Goal: Task Accomplishment & Management: Manage account settings

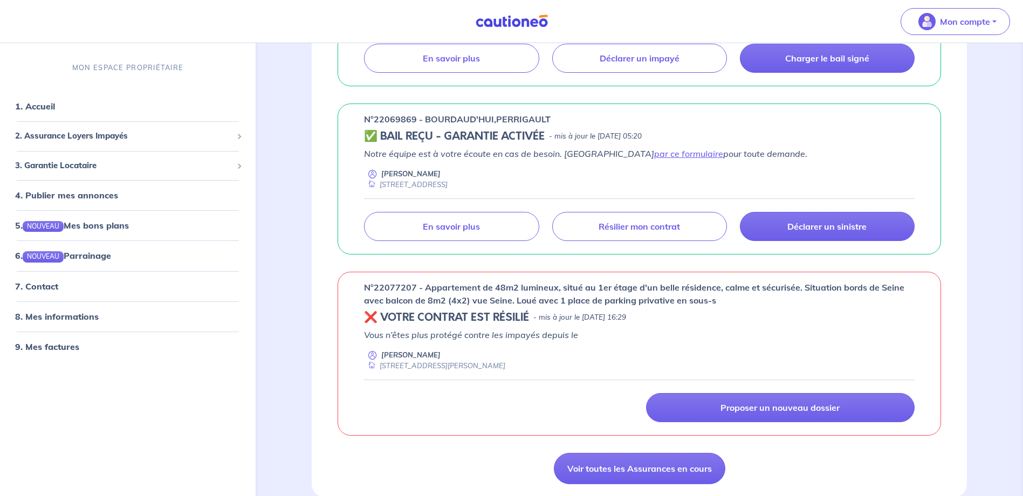
scroll to position [323, 0]
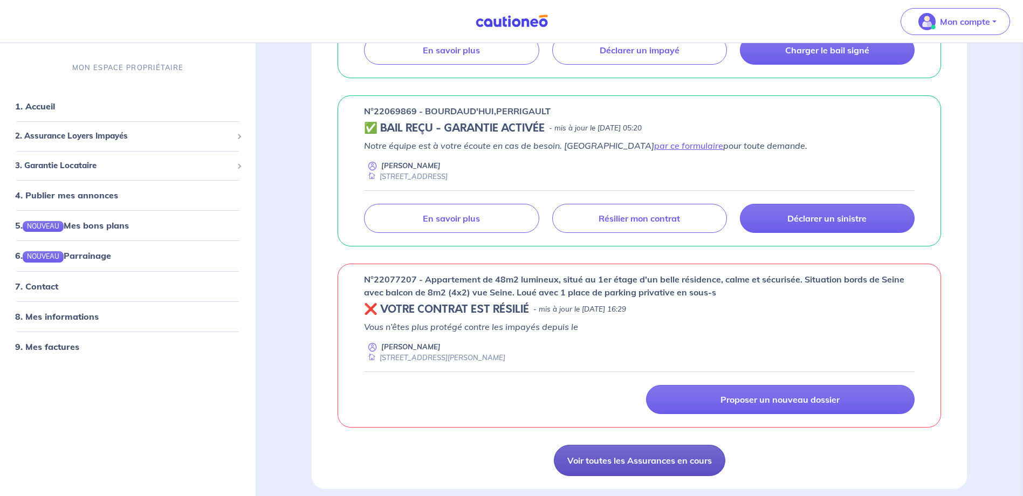
click at [602, 458] on link "Voir toutes les Assurances en cours" at bounding box center [639, 460] width 171 height 31
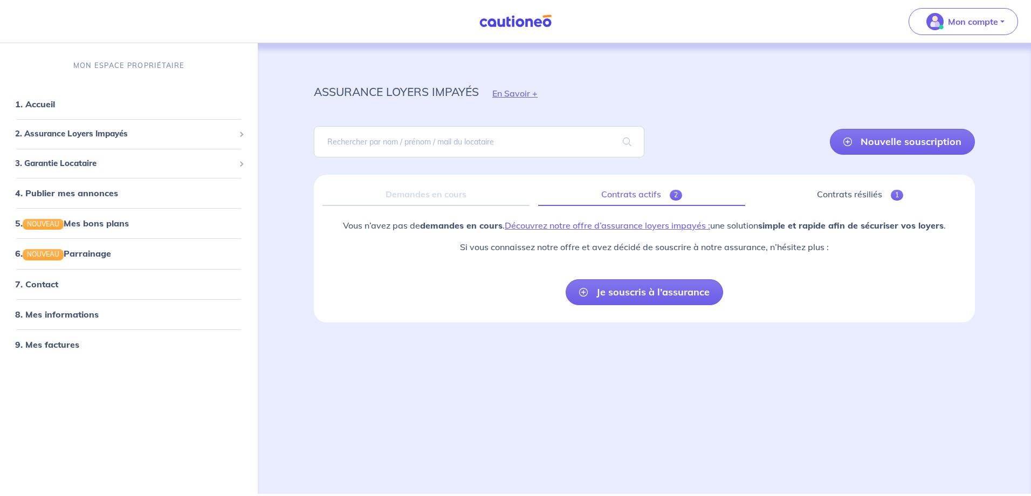
click at [639, 196] on link "Contrats actifs 2" at bounding box center [641, 194] width 207 height 23
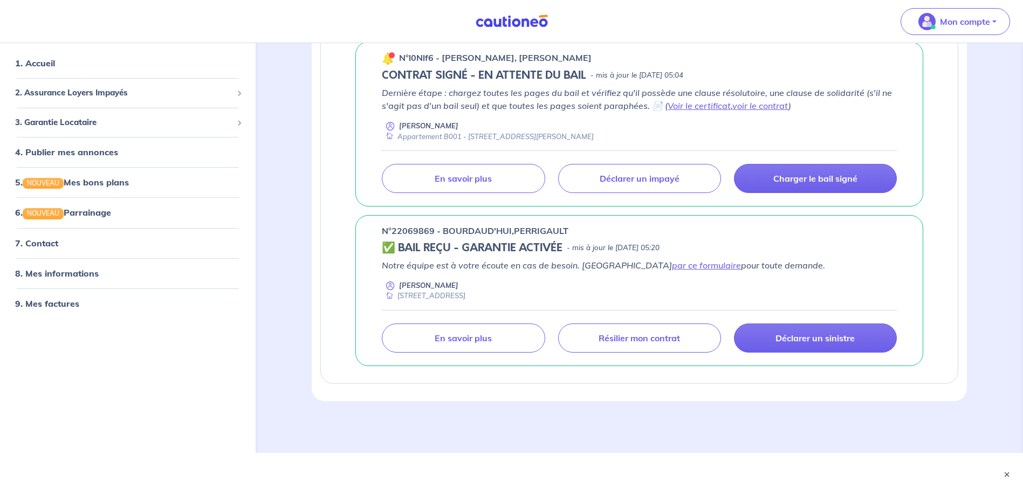
scroll to position [188, 0]
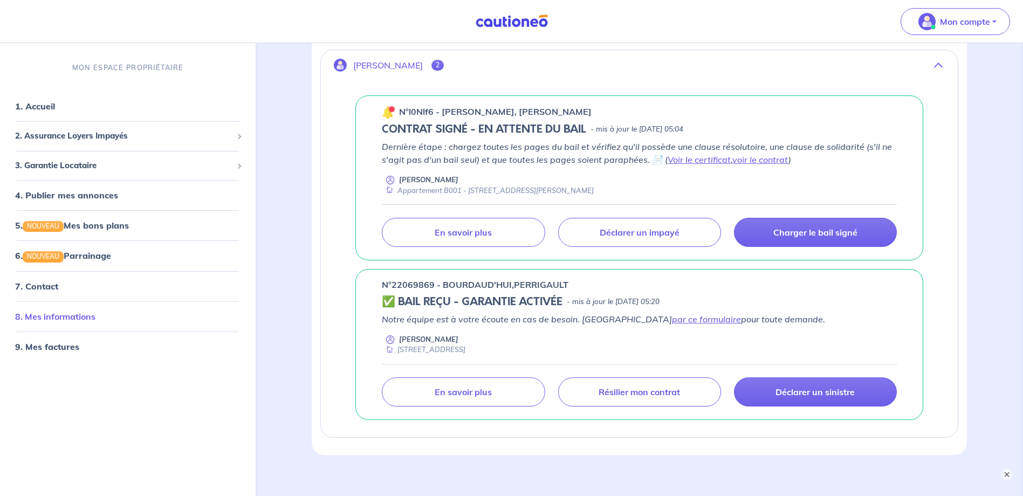
click at [89, 311] on link "8. Mes informations" at bounding box center [55, 316] width 80 height 11
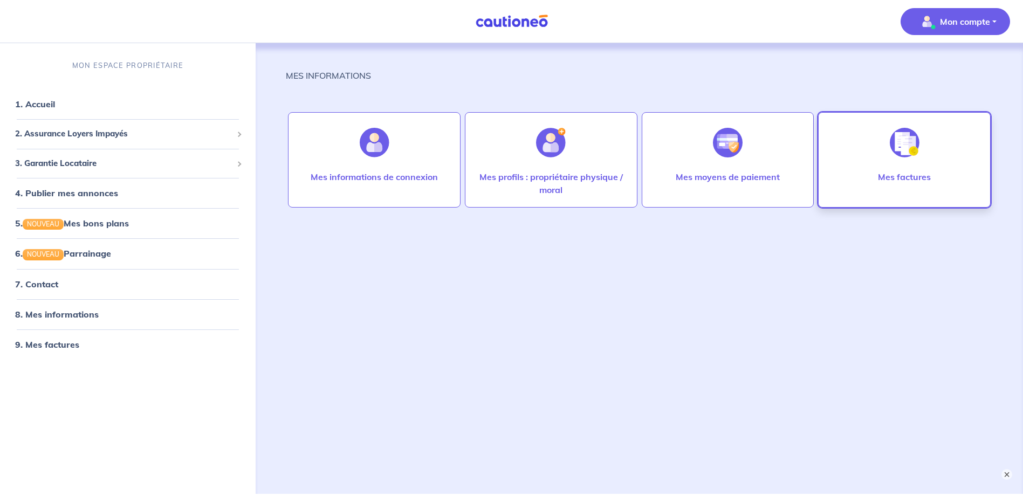
click at [901, 136] on img at bounding box center [905, 143] width 30 height 30
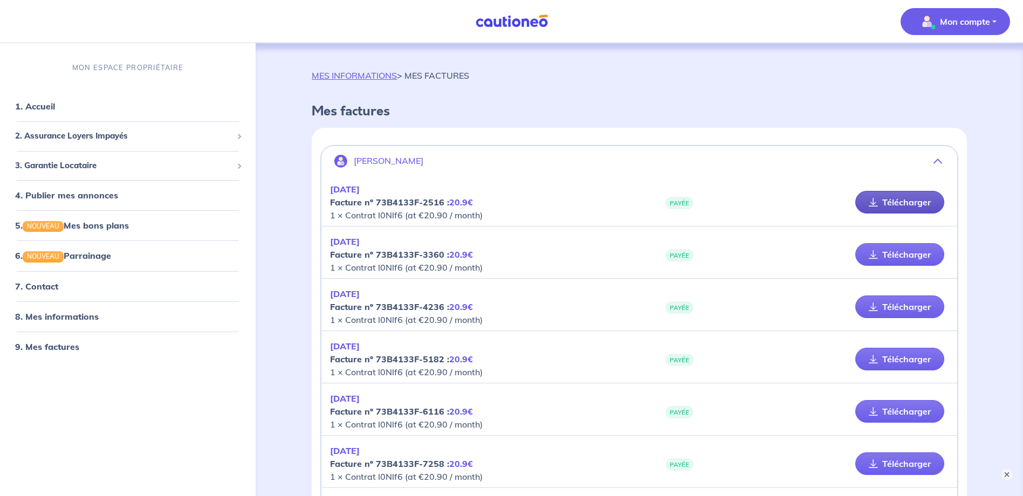
click at [893, 197] on link "Télécharger" at bounding box center [899, 202] width 89 height 23
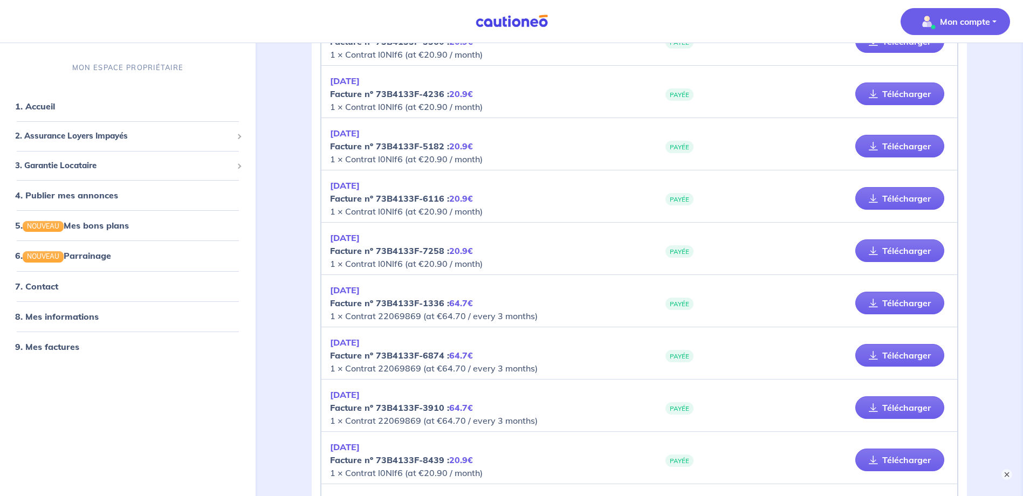
scroll to position [216, 0]
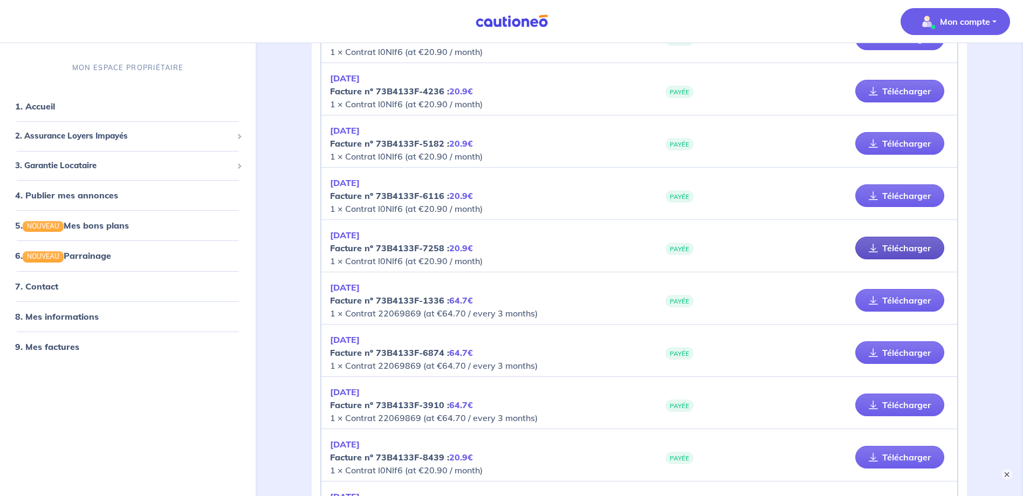
click at [891, 249] on link "Télécharger" at bounding box center [899, 248] width 89 height 23
click at [883, 299] on link "Télécharger" at bounding box center [899, 300] width 89 height 23
click at [894, 243] on link "Télécharger" at bounding box center [899, 248] width 89 height 23
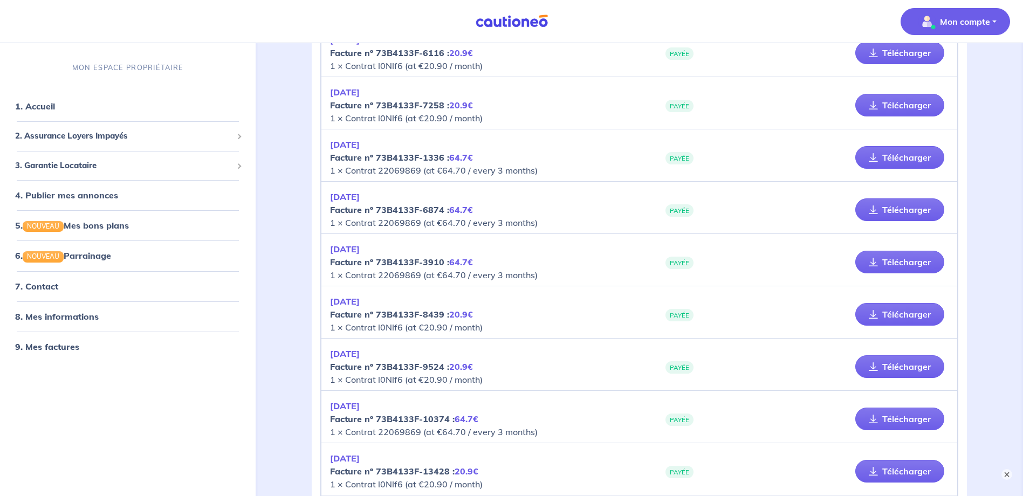
scroll to position [377, 0]
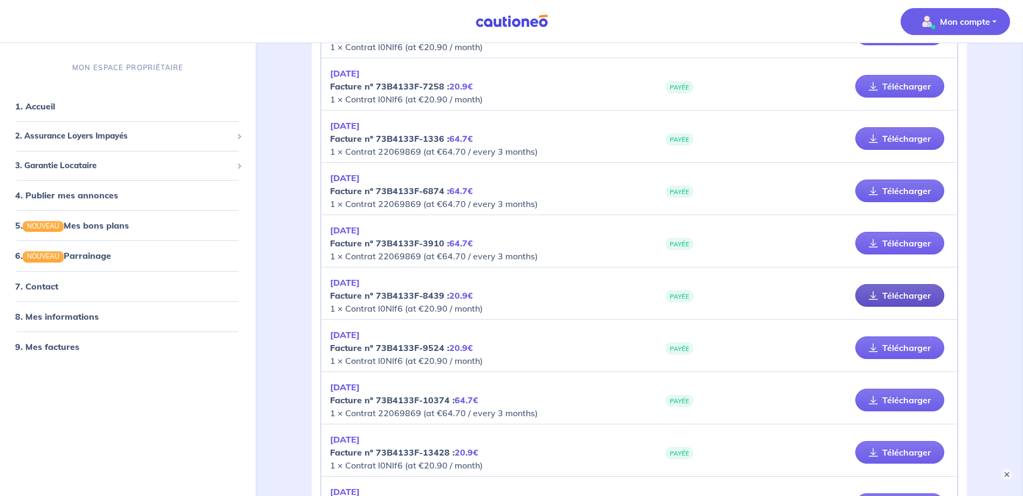
click at [891, 291] on link "Télécharger" at bounding box center [899, 295] width 89 height 23
click at [915, 344] on link "Télécharger" at bounding box center [899, 347] width 89 height 23
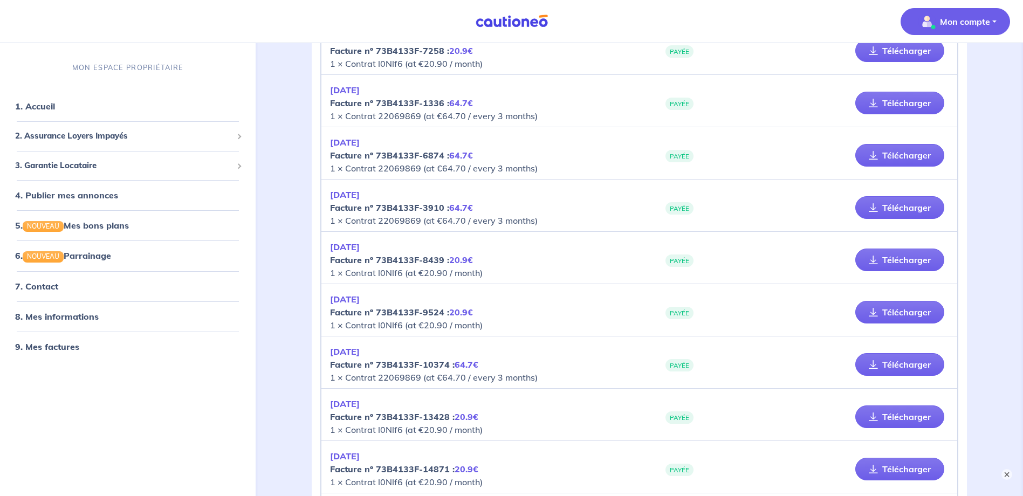
scroll to position [485, 0]
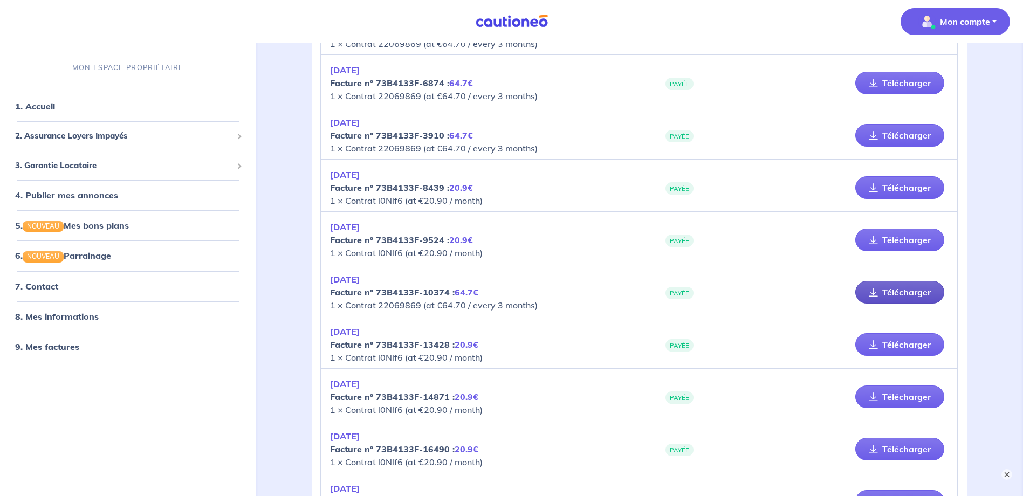
click at [895, 293] on link "Télécharger" at bounding box center [899, 292] width 89 height 23
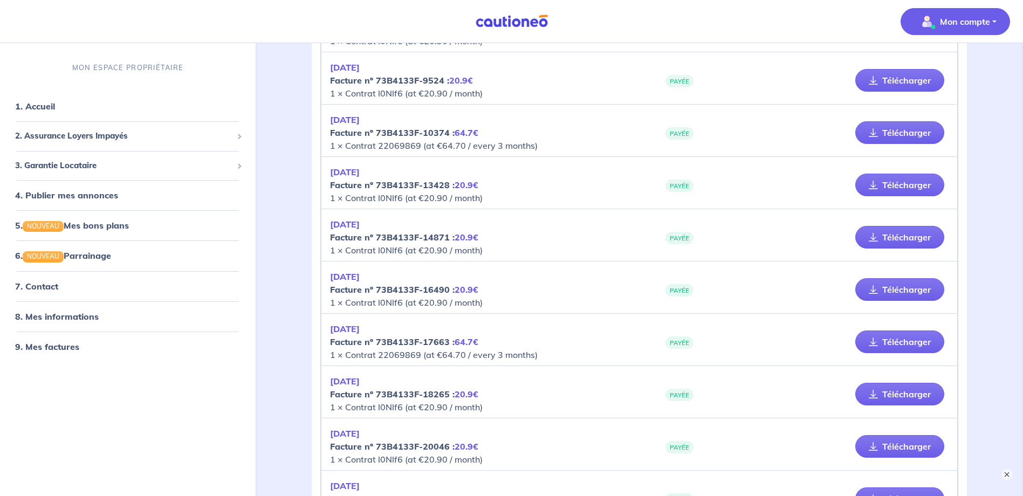
scroll to position [647, 0]
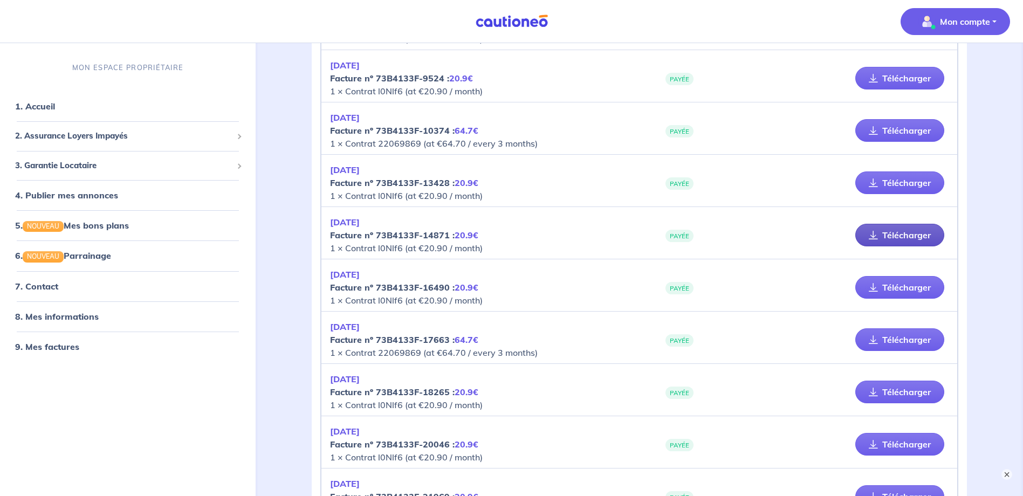
click at [877, 233] on icon at bounding box center [873, 235] width 9 height 9
click at [964, 16] on p "Mon compte" at bounding box center [965, 21] width 50 height 13
click at [957, 66] on link "Mes informations" at bounding box center [944, 66] width 87 height 17
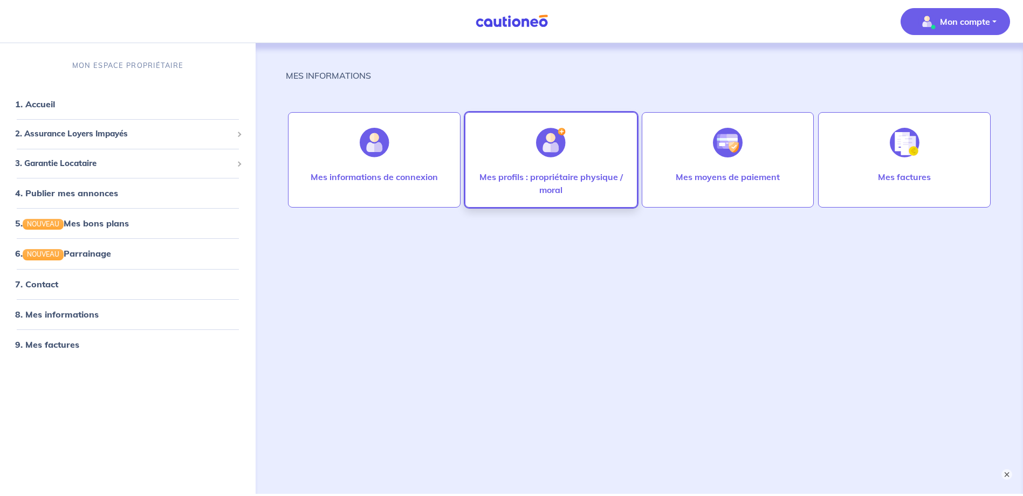
click at [526, 161] on div "Mes profils : propriétaire physique / moral" at bounding box center [551, 159] width 173 height 95
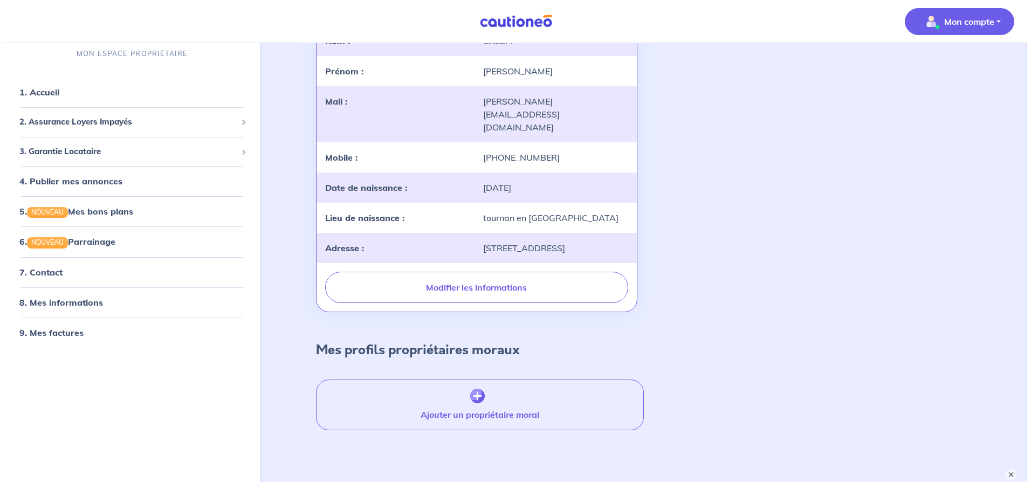
scroll to position [155, 0]
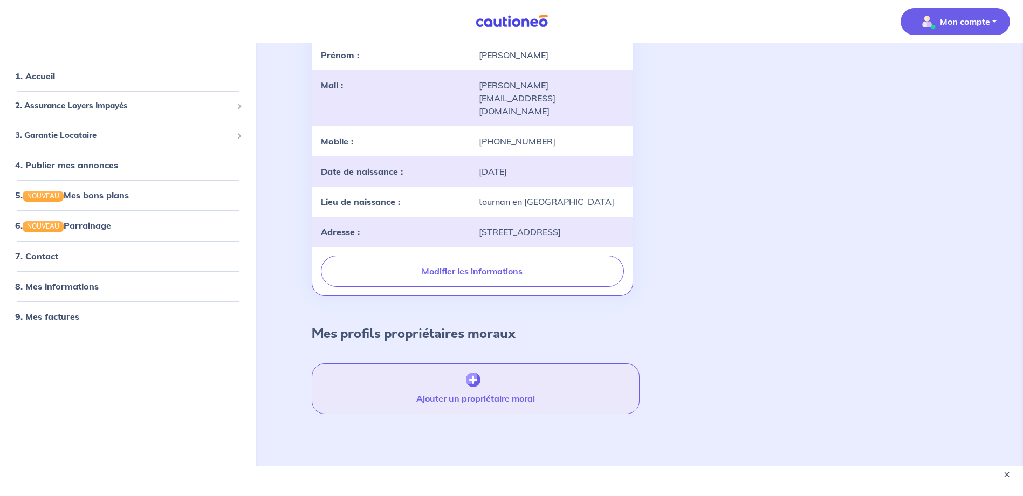
click at [472, 373] on img "button" at bounding box center [473, 380] width 15 height 15
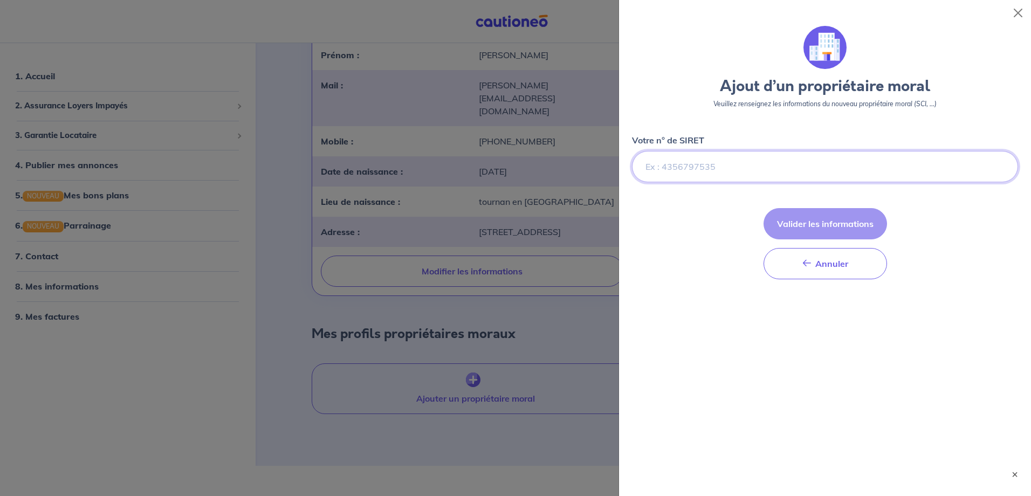
click at [677, 164] on input "Votre n° de SIRET" at bounding box center [825, 166] width 386 height 31
click at [691, 169] on input "Votre n° de SIRET" at bounding box center [825, 166] width 386 height 31
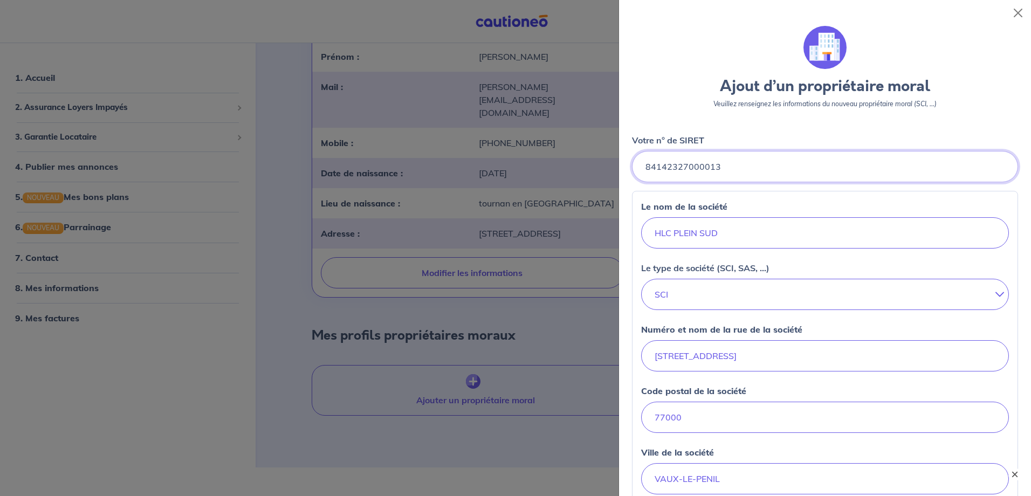
type input "84142327000013"
click at [1017, 476] on button "×" at bounding box center [1014, 474] width 13 height 13
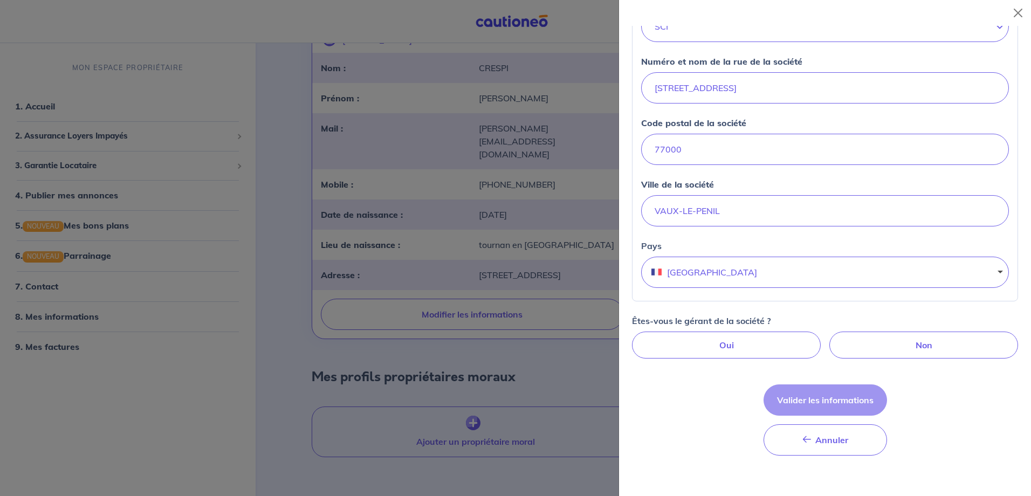
scroll to position [270, 0]
click at [718, 343] on label "Oui" at bounding box center [726, 343] width 189 height 27
radio input "true"
select select "FR"
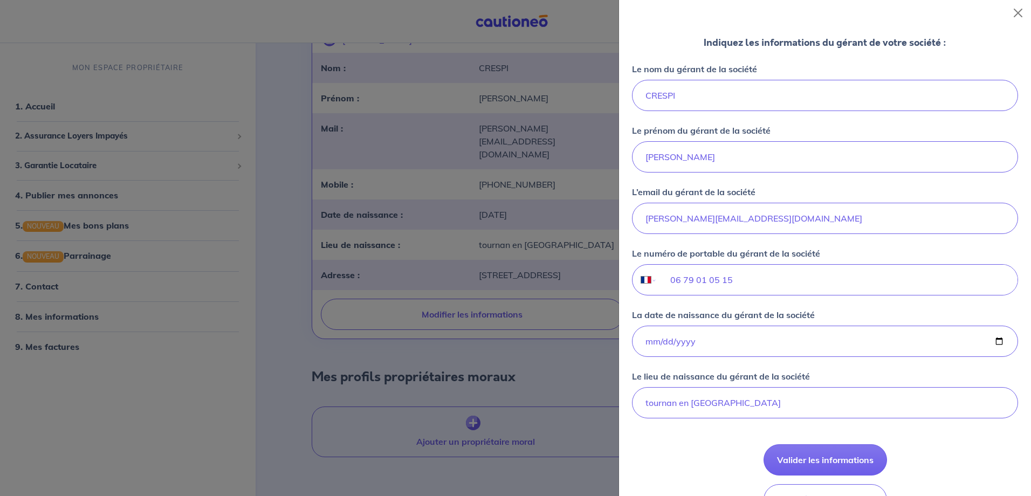
scroll to position [647, 0]
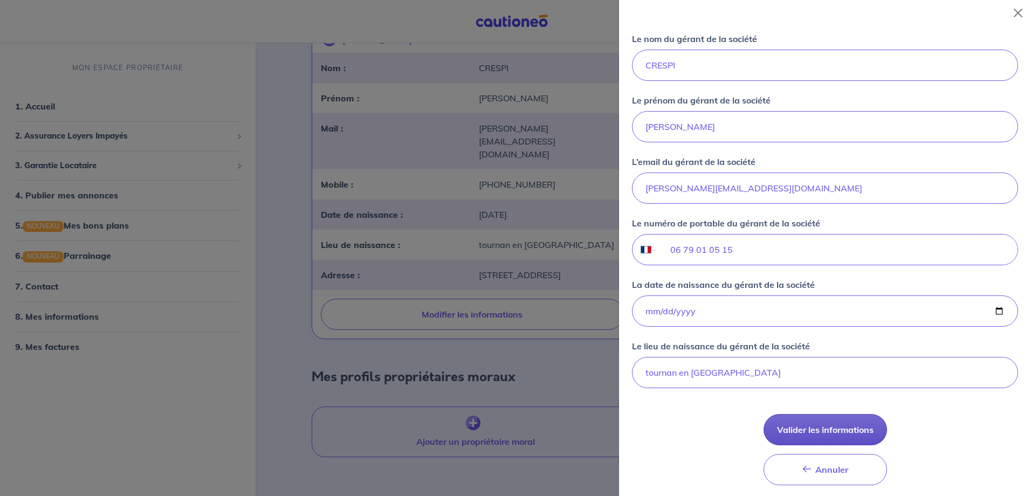
click at [831, 429] on button "Valider les informations" at bounding box center [824, 429] width 123 height 31
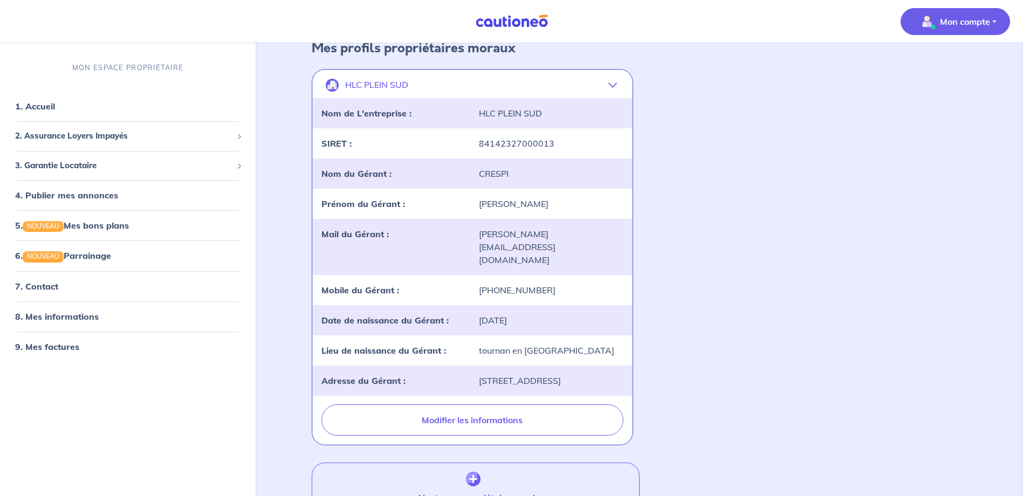
scroll to position [484, 0]
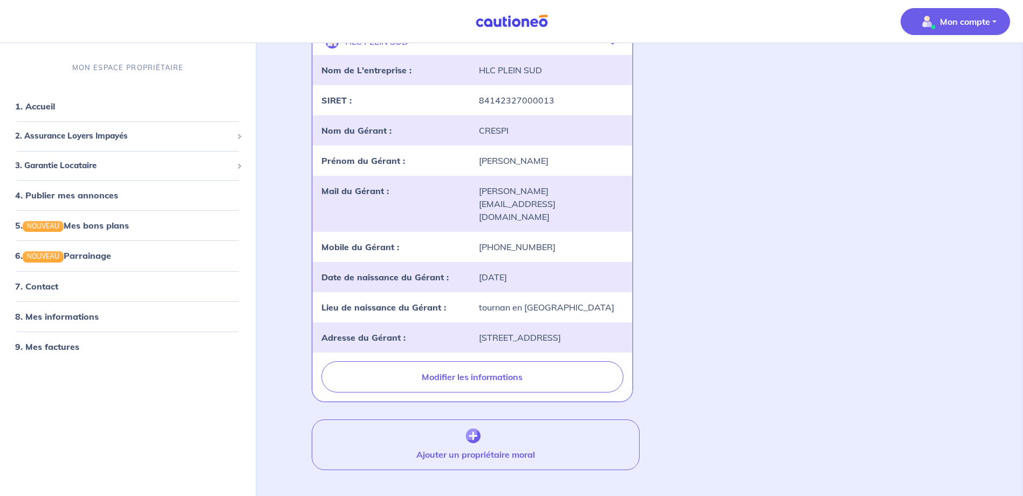
click at [959, 18] on p "Mon compte" at bounding box center [965, 21] width 50 height 13
click at [935, 66] on link "Mes informations" at bounding box center [944, 66] width 87 height 17
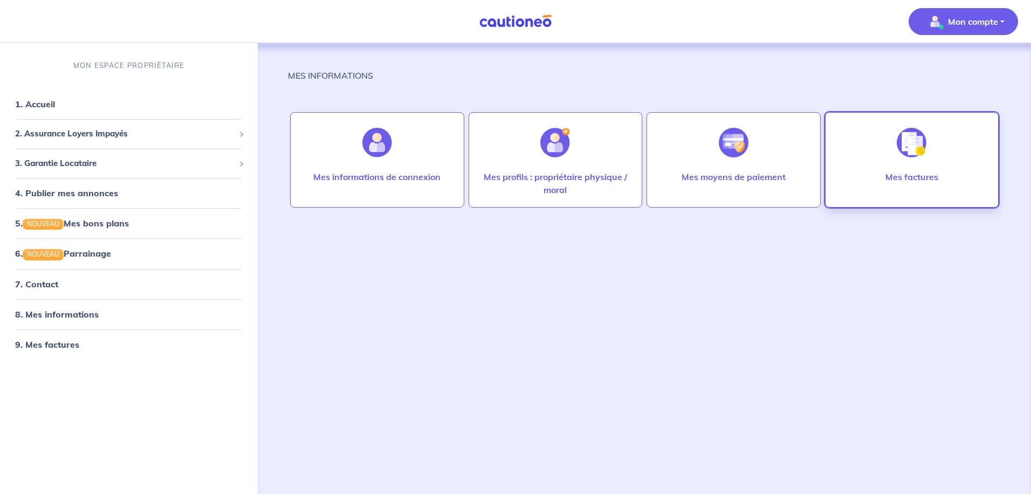
click at [931, 149] on div at bounding box center [911, 143] width 47 height 56
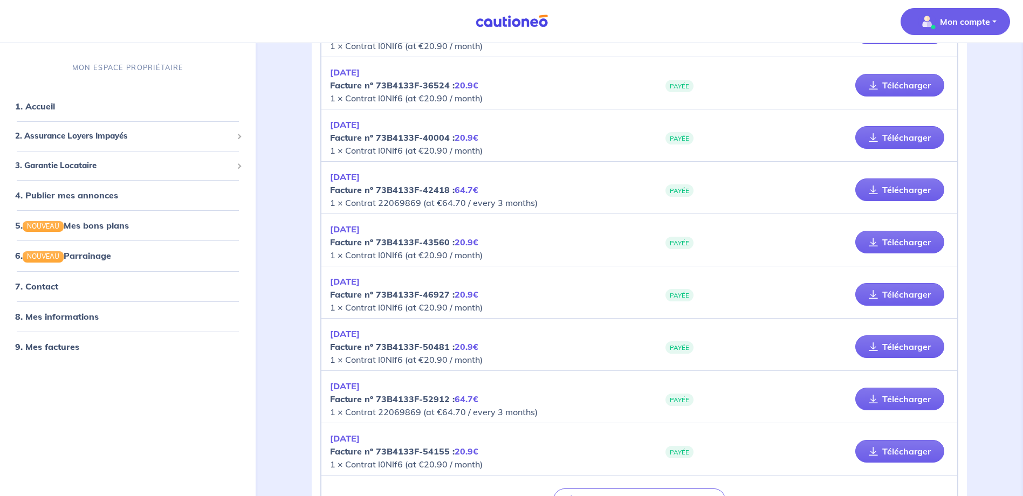
scroll to position [1518, 0]
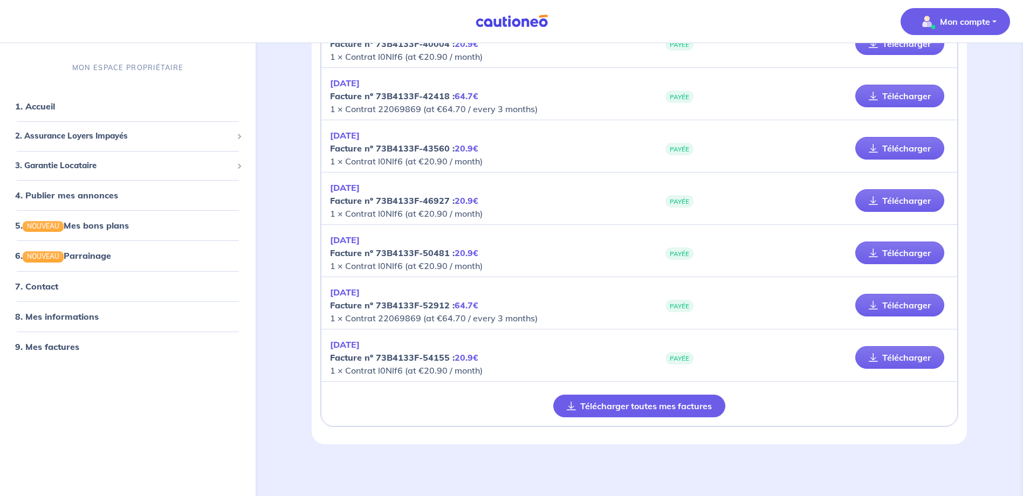
click at [605, 408] on button "Télécharger toutes mes factures" at bounding box center [639, 406] width 172 height 23
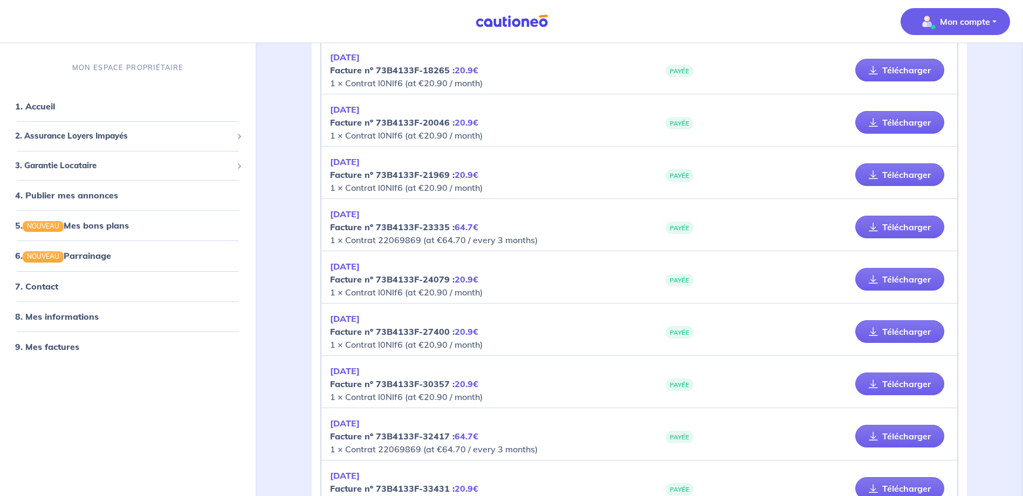
scroll to position [970, 0]
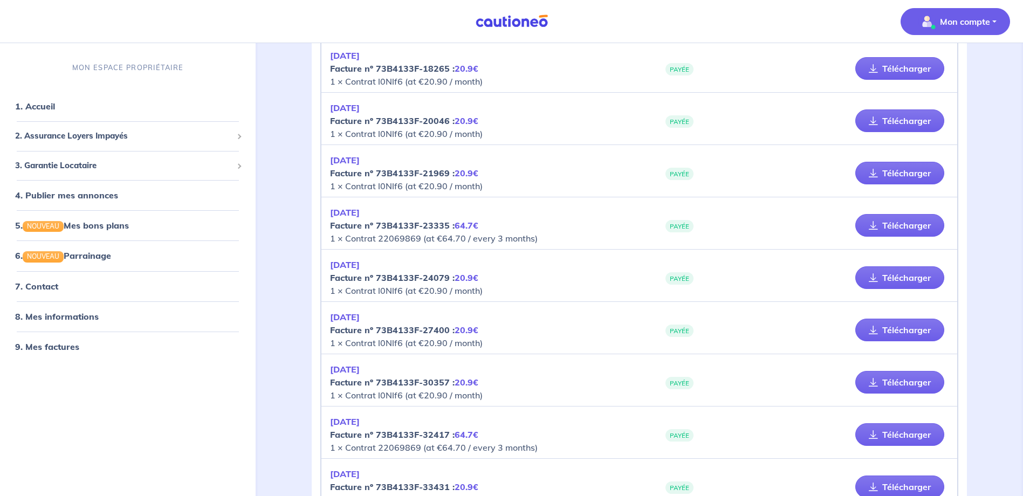
click at [999, 359] on div "MES INFORMATIONS > MES FACTURES Mes factures [PERSON_NAME] [DATE] Facture nº 73…" at bounding box center [639, 58] width 759 height 1971
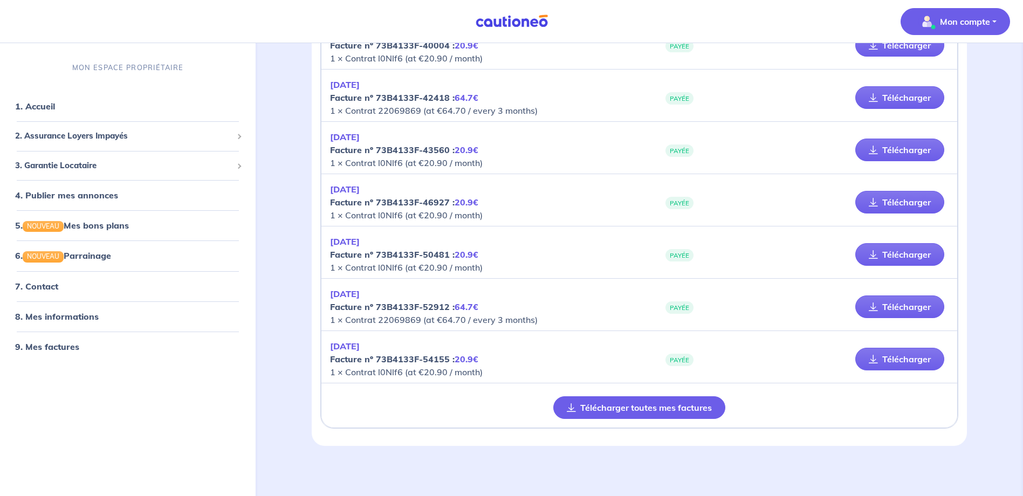
scroll to position [1518, 0]
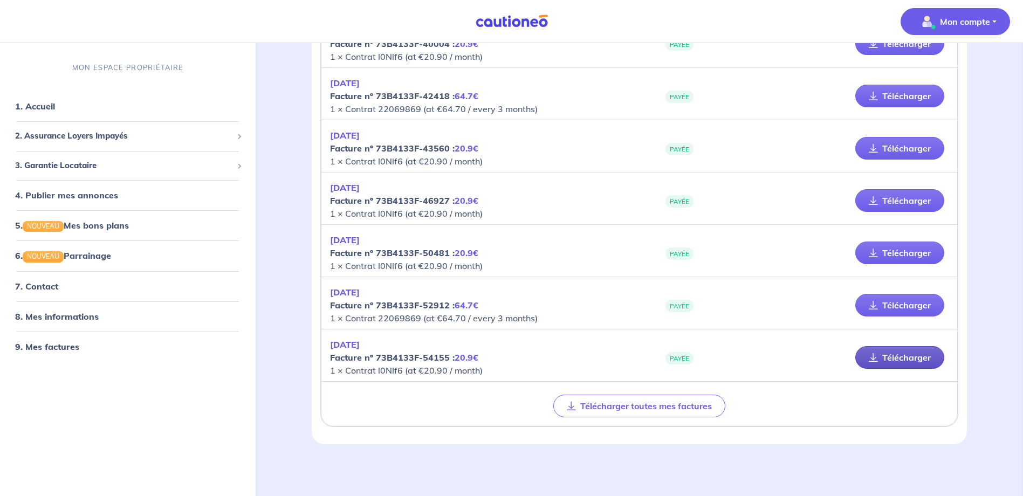
click at [896, 354] on link "Télécharger" at bounding box center [899, 357] width 89 height 23
click at [91, 135] on span "2. Assurance Loyers Impayés" at bounding box center [123, 136] width 217 height 12
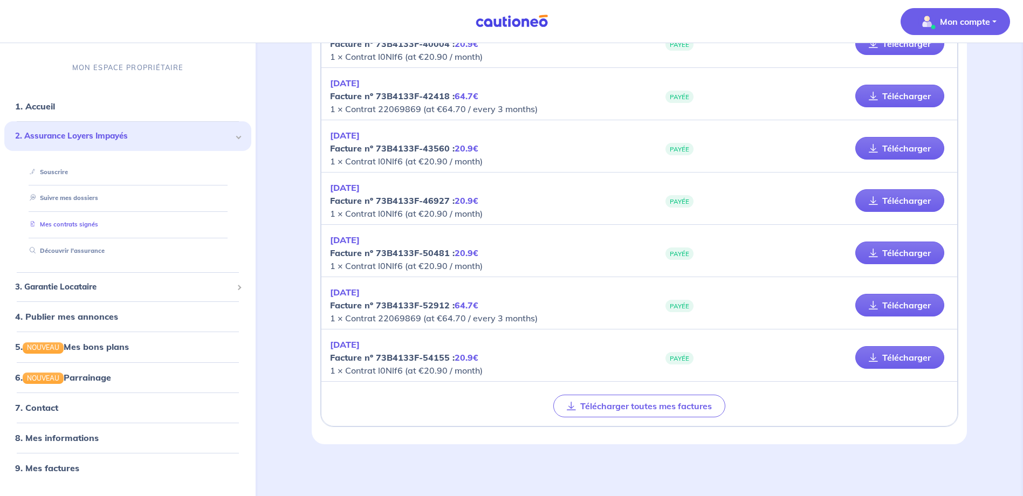
click at [79, 226] on link "Mes contrats signés" at bounding box center [61, 225] width 73 height 8
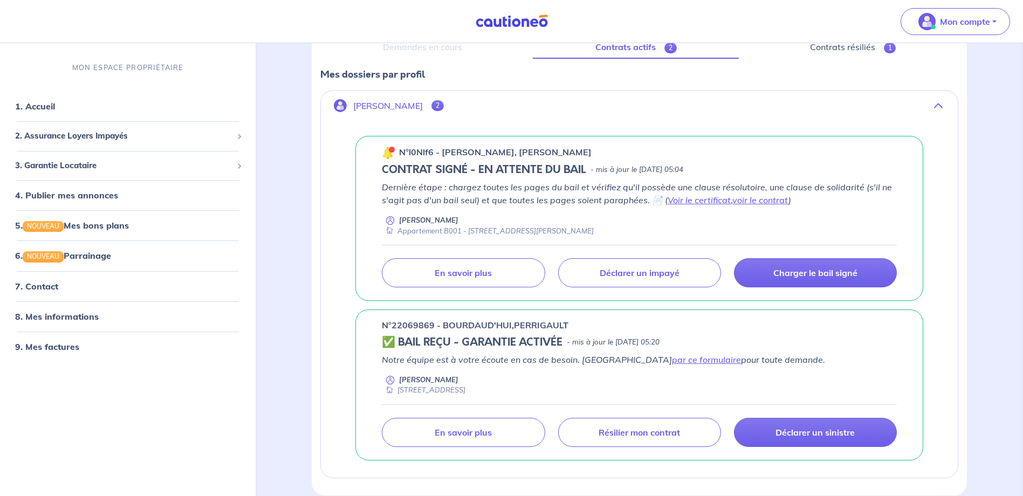
scroll to position [37, 0]
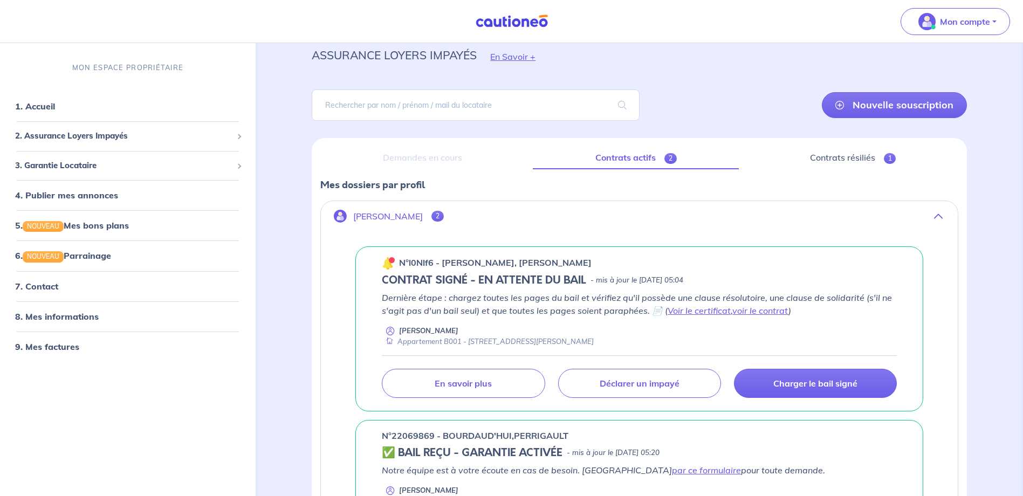
click at [431, 218] on span "2" at bounding box center [437, 216] width 12 height 11
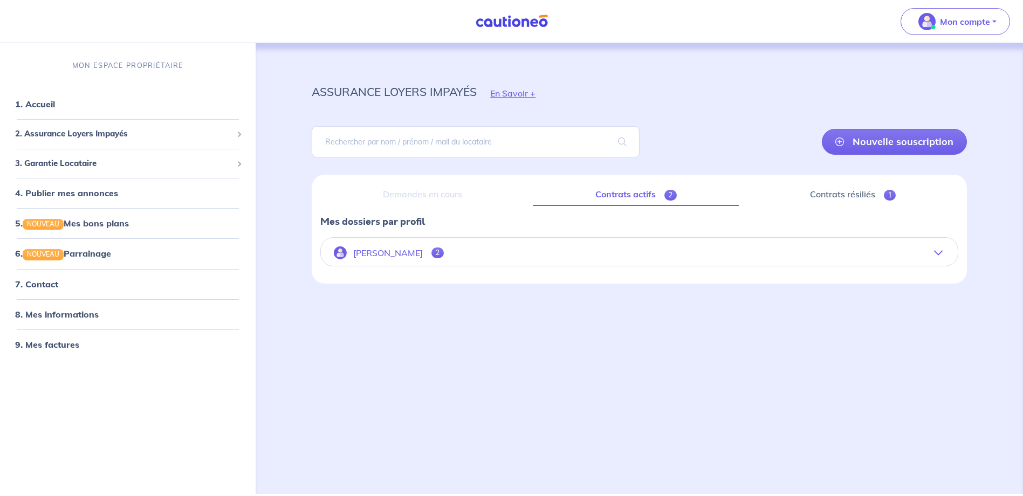
scroll to position [0, 0]
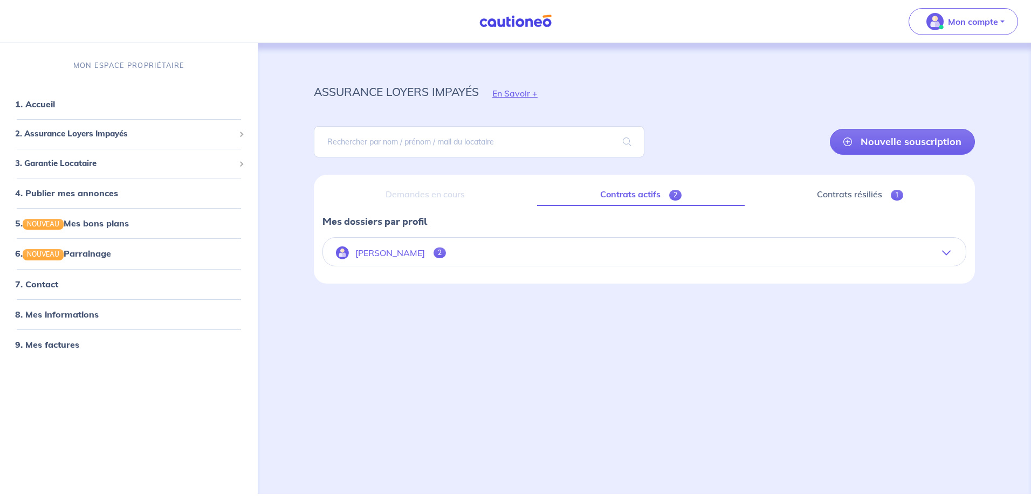
click at [388, 253] on p "[PERSON_NAME]" at bounding box center [390, 253] width 70 height 10
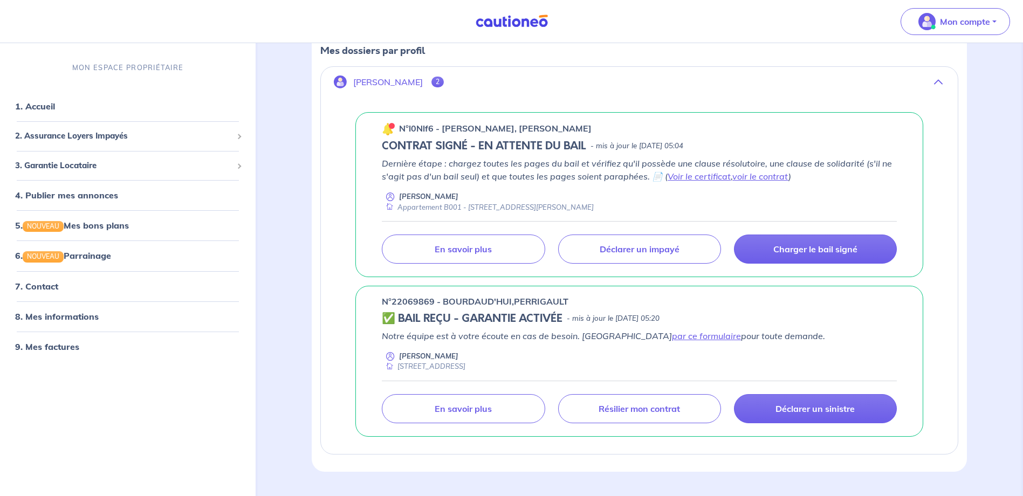
scroll to position [198, 0]
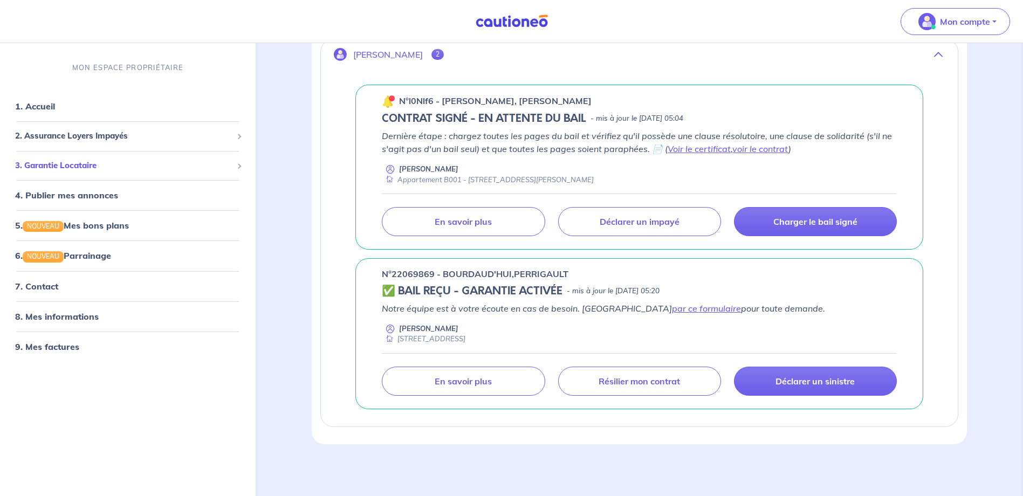
click at [100, 157] on div "3. Garantie Locataire" at bounding box center [127, 165] width 247 height 21
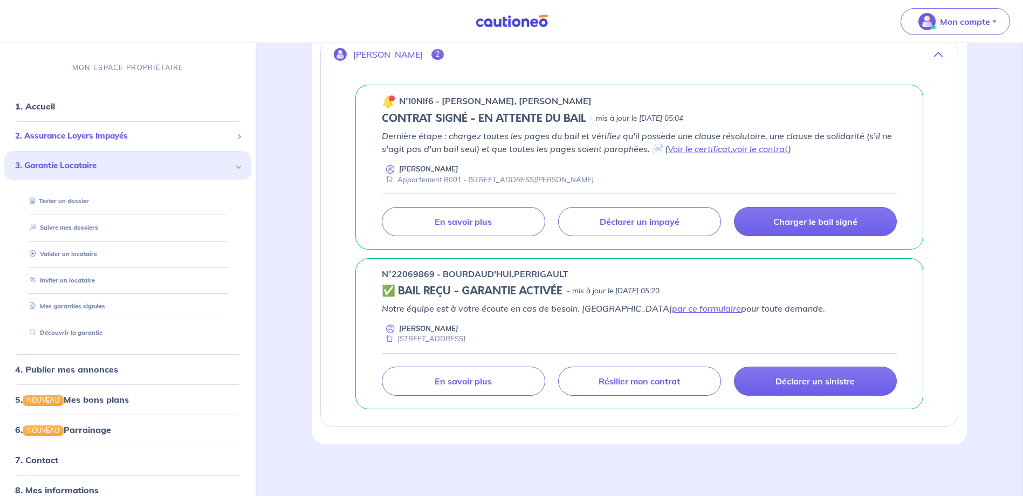
click at [98, 135] on span "2. Assurance Loyers Impayés" at bounding box center [123, 136] width 217 height 12
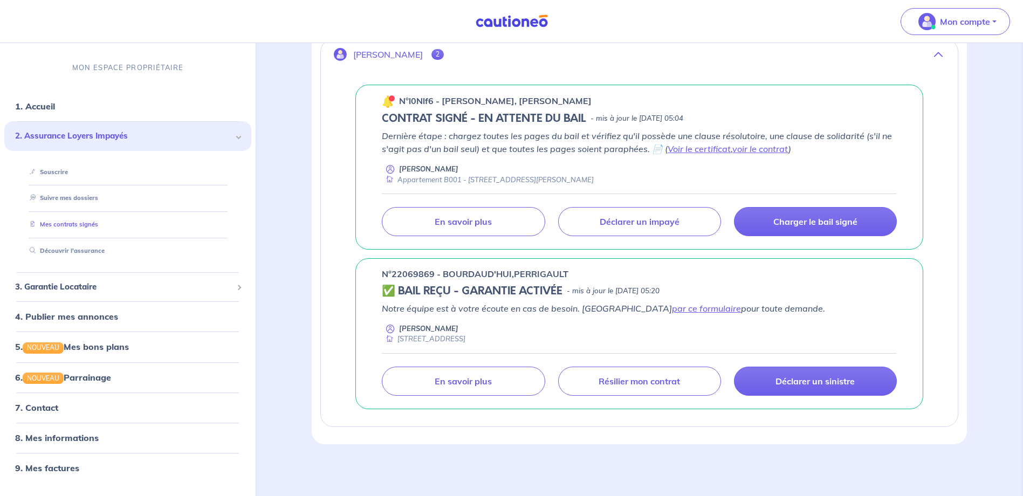
click at [68, 225] on link "Mes contrats signés" at bounding box center [61, 225] width 73 height 8
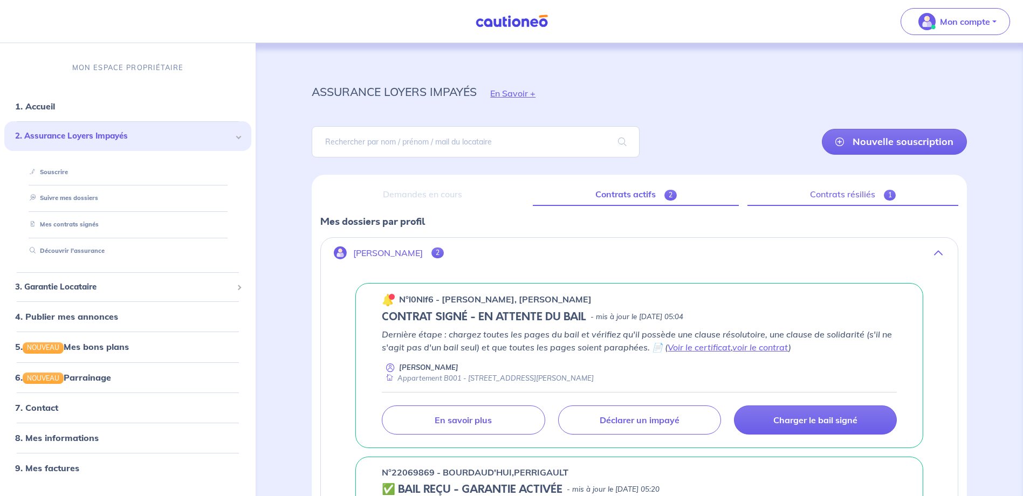
click at [858, 196] on link "Contrats résiliés 1" at bounding box center [852, 194] width 211 height 23
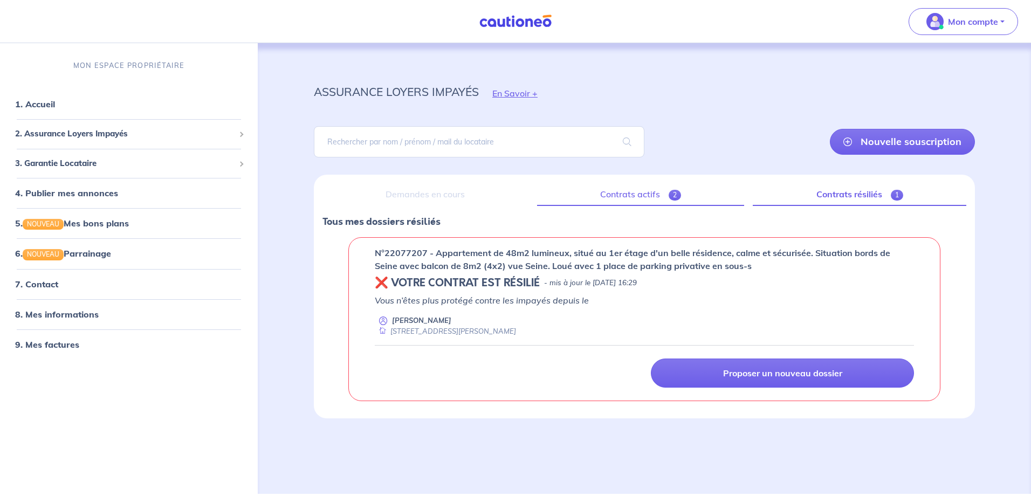
click at [635, 189] on link "Contrats actifs 2" at bounding box center [641, 194] width 208 height 23
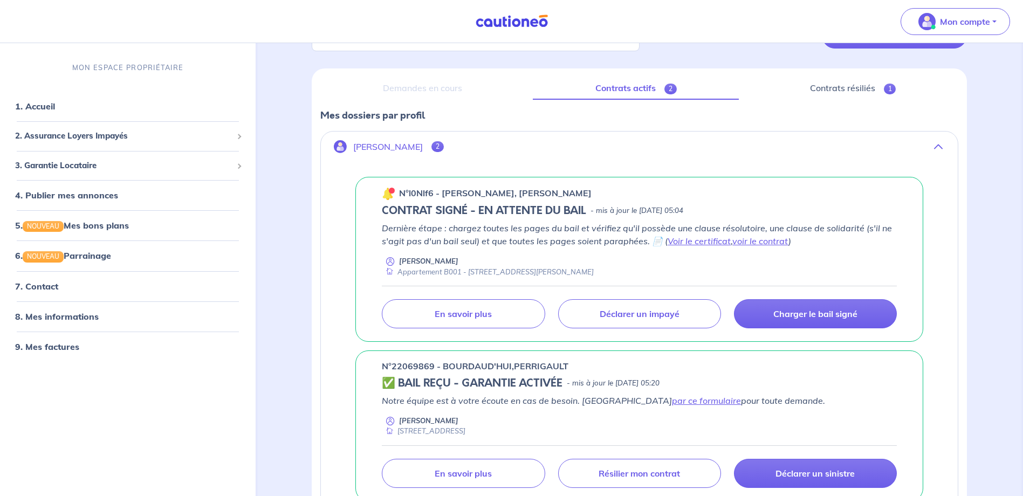
scroll to position [108, 0]
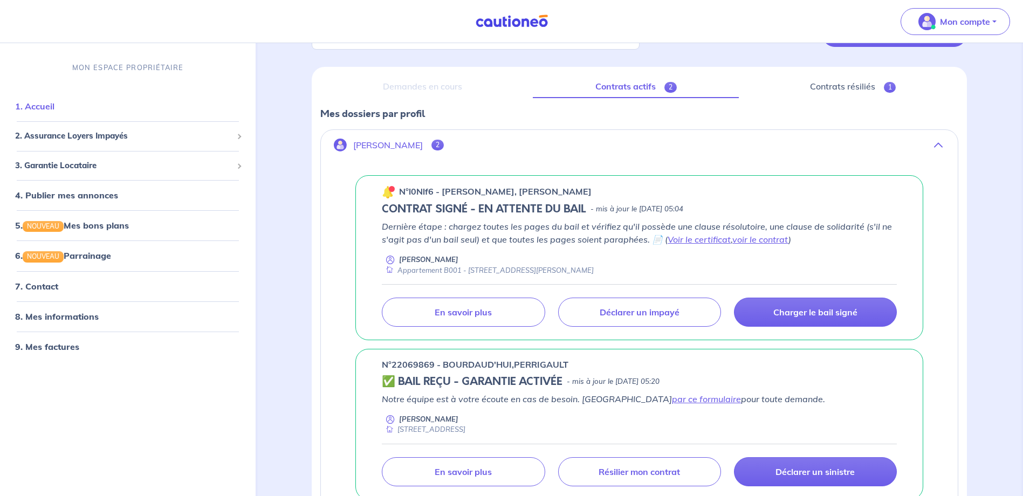
click at [54, 101] on link "1. Accueil" at bounding box center [34, 106] width 39 height 11
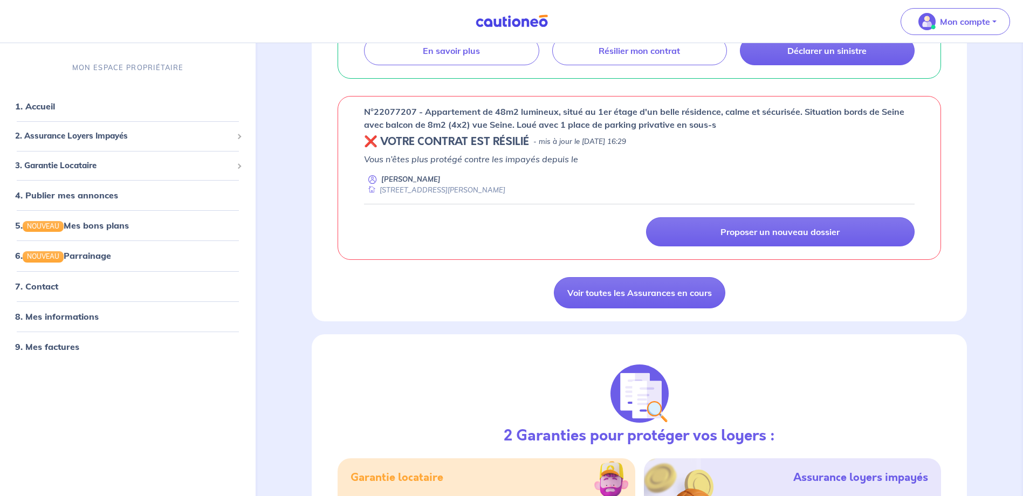
scroll to position [539, 0]
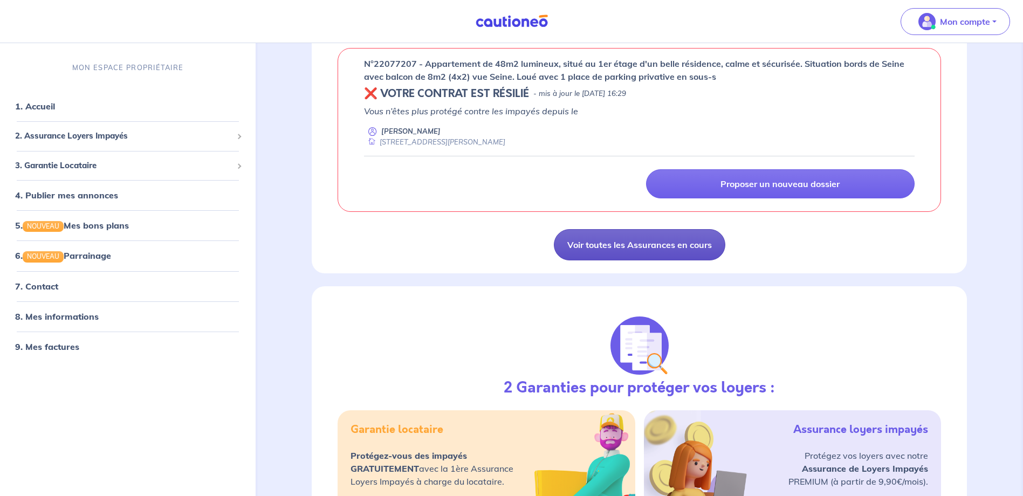
click at [575, 247] on link "Voir toutes les Assurances en cours" at bounding box center [639, 244] width 171 height 31
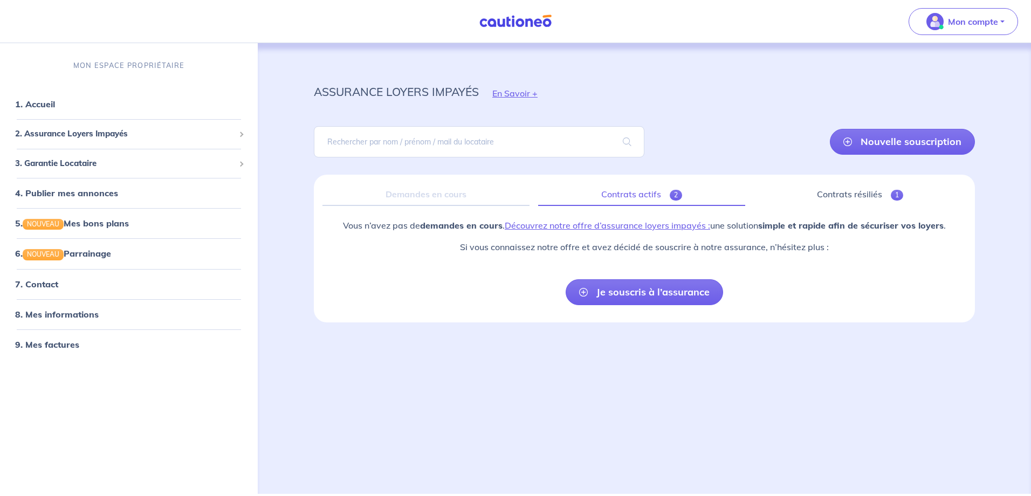
click at [622, 195] on link "Contrats actifs 2" at bounding box center [641, 194] width 207 height 23
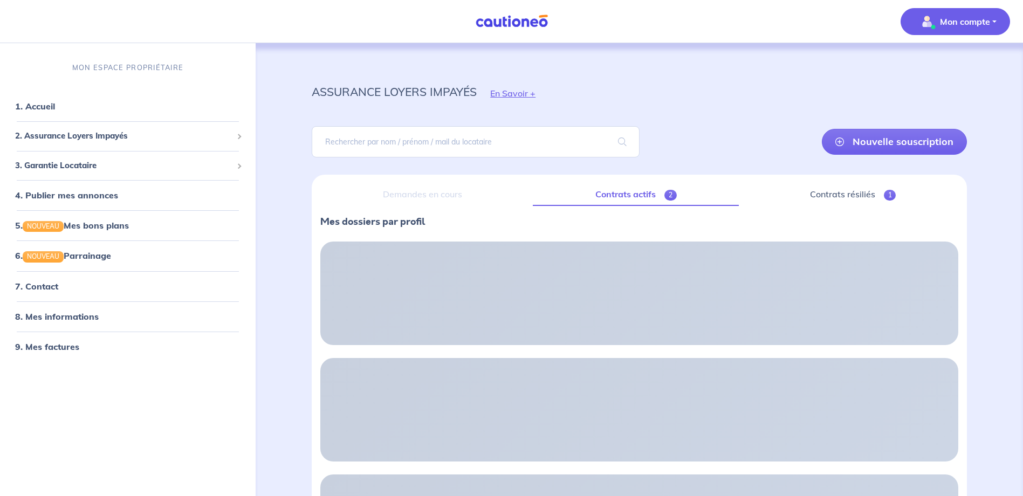
click at [963, 24] on p "Mon compte" at bounding box center [965, 21] width 50 height 13
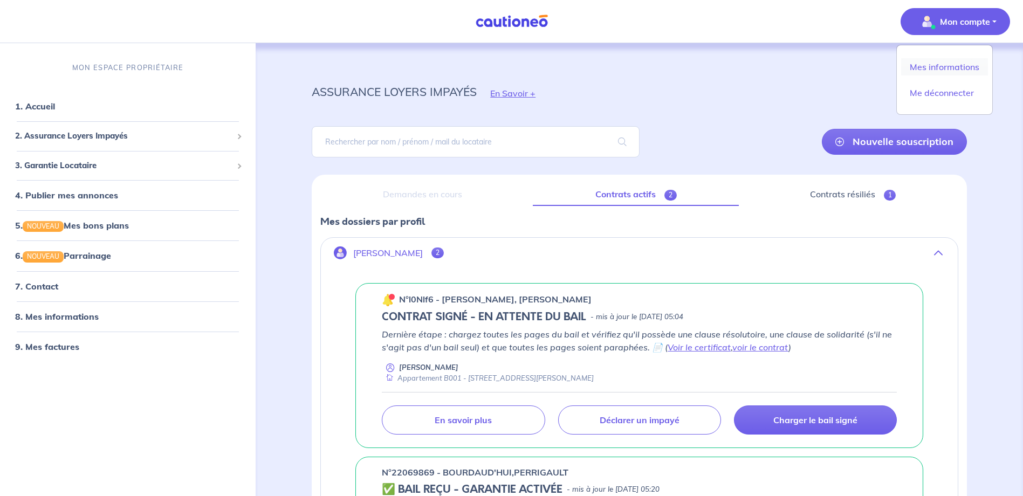
click at [967, 62] on link "Mes informations" at bounding box center [944, 66] width 87 height 17
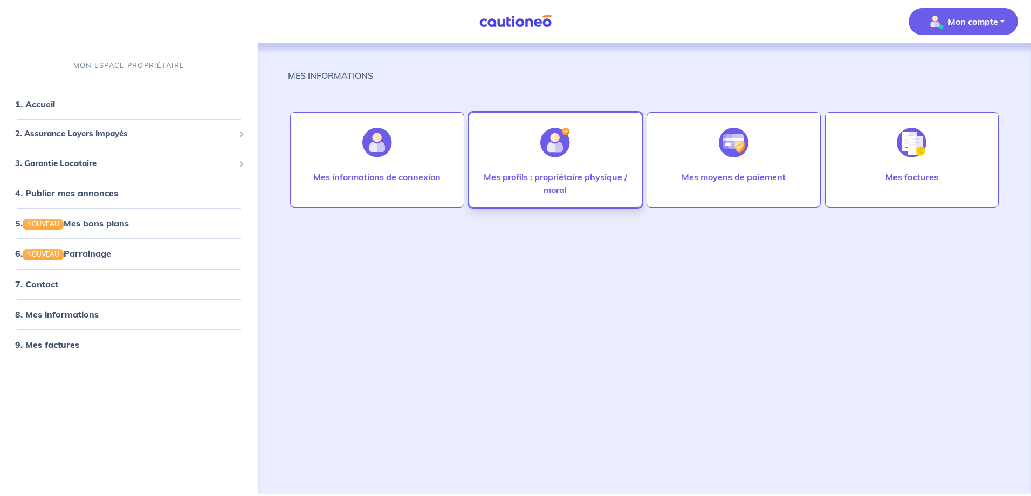
click at [561, 177] on p "Mes profils : propriétaire physique / moral" at bounding box center [555, 183] width 151 height 26
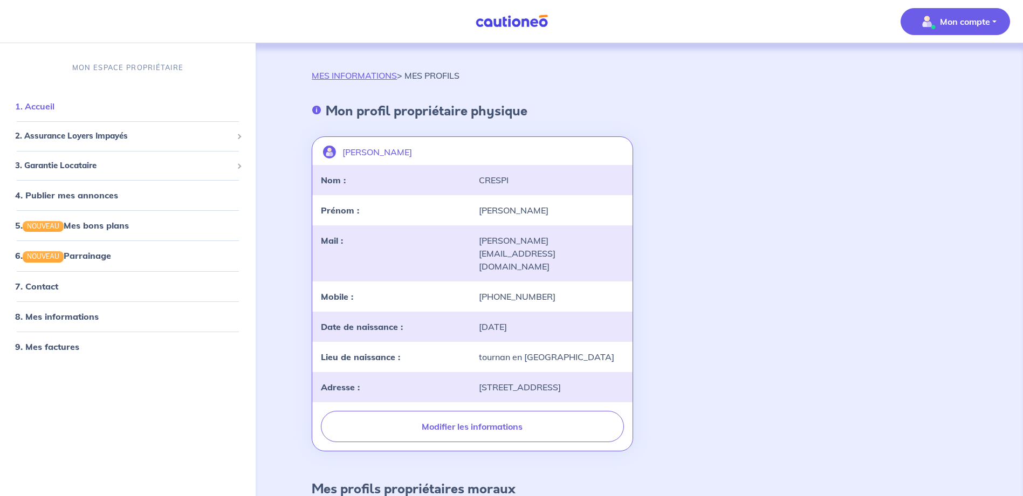
click at [54, 106] on link "1. Accueil" at bounding box center [34, 106] width 39 height 11
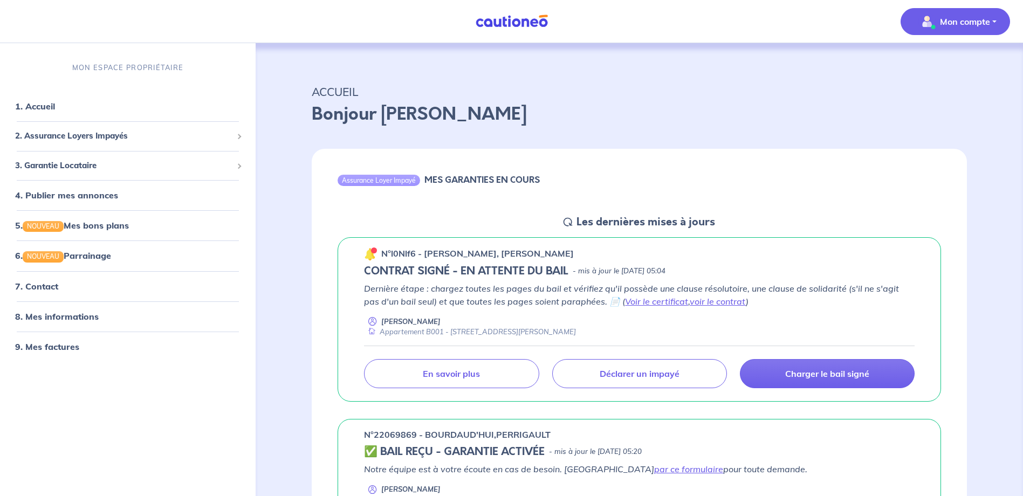
click at [957, 13] on span "Mon compte" at bounding box center [952, 21] width 76 height 17
click at [924, 65] on link "Mes informations" at bounding box center [944, 66] width 87 height 17
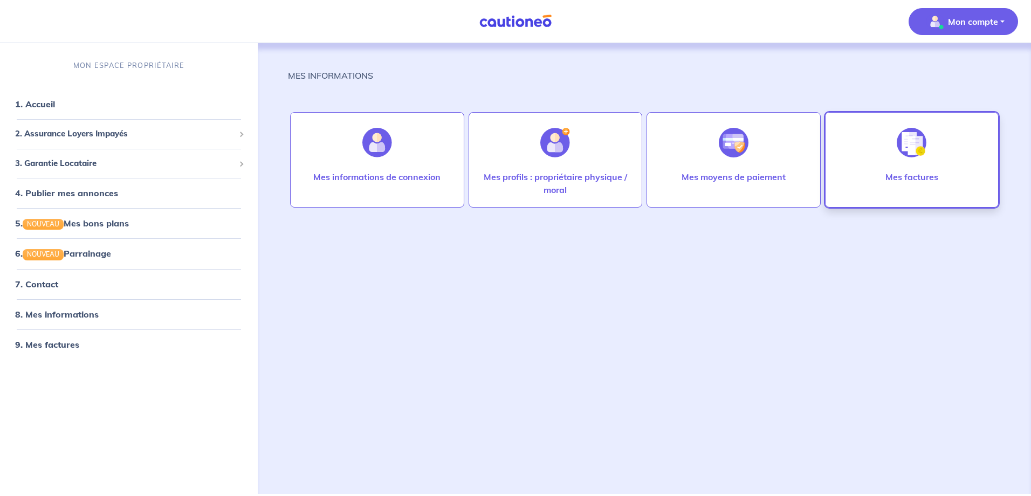
click at [907, 146] on img at bounding box center [912, 143] width 30 height 30
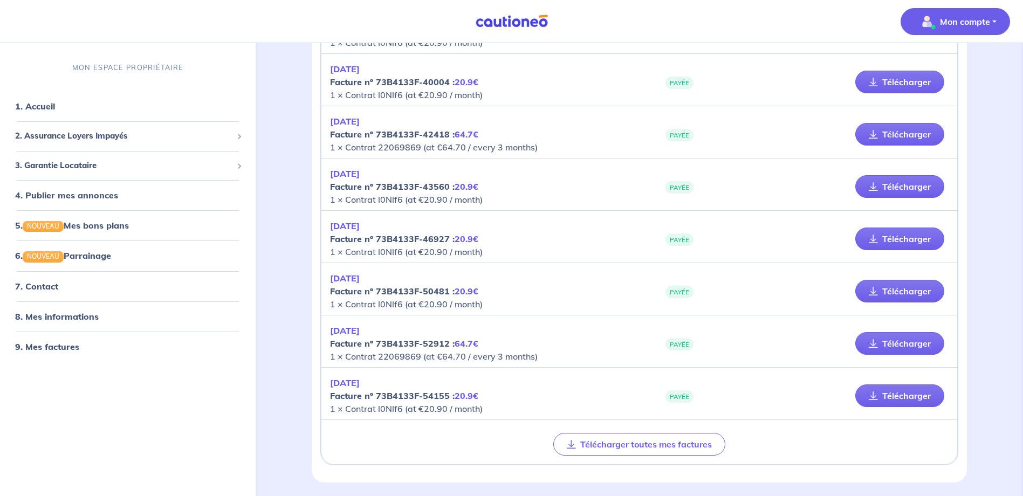
scroll to position [1518, 0]
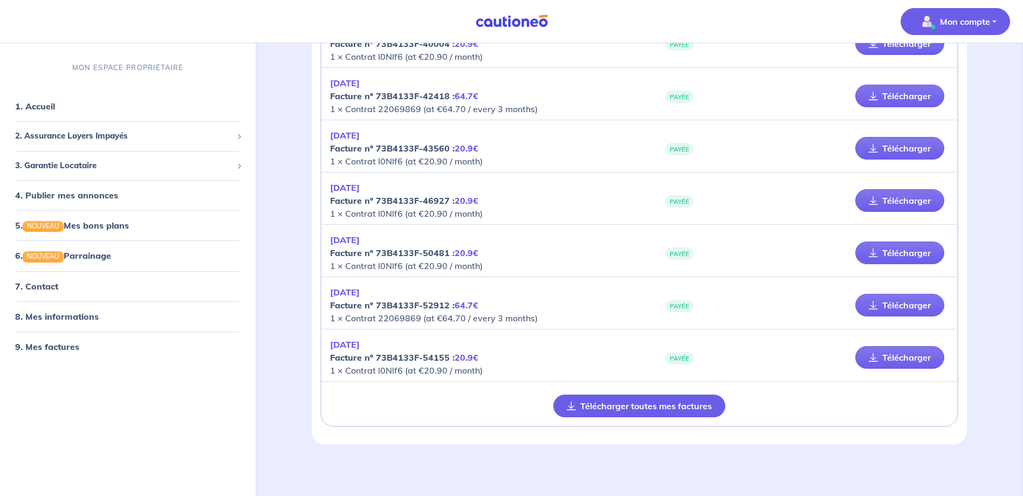
click at [605, 405] on button "Télécharger toutes mes factures" at bounding box center [639, 406] width 172 height 23
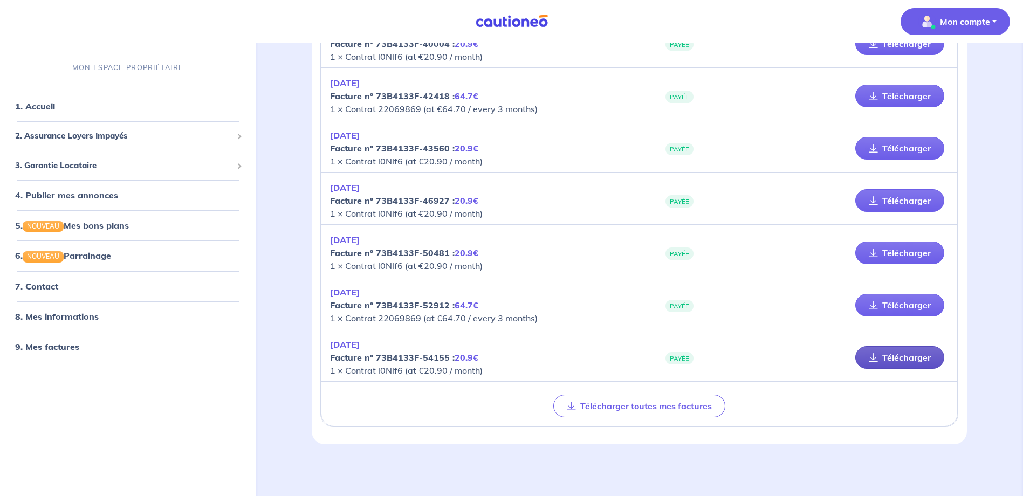
click at [879, 354] on link "Télécharger" at bounding box center [899, 357] width 89 height 23
click at [898, 306] on link "Télécharger" at bounding box center [899, 305] width 89 height 23
click at [887, 250] on link "Télécharger" at bounding box center [899, 253] width 89 height 23
click at [914, 197] on link "Télécharger" at bounding box center [899, 200] width 89 height 23
click at [896, 145] on link "Télécharger" at bounding box center [899, 148] width 89 height 23
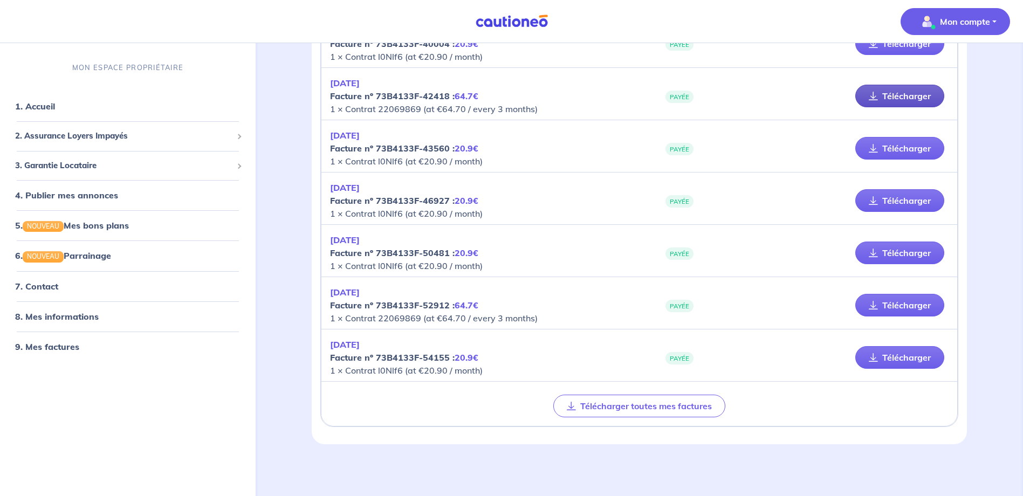
click at [880, 96] on link "Télécharger" at bounding box center [899, 96] width 89 height 23
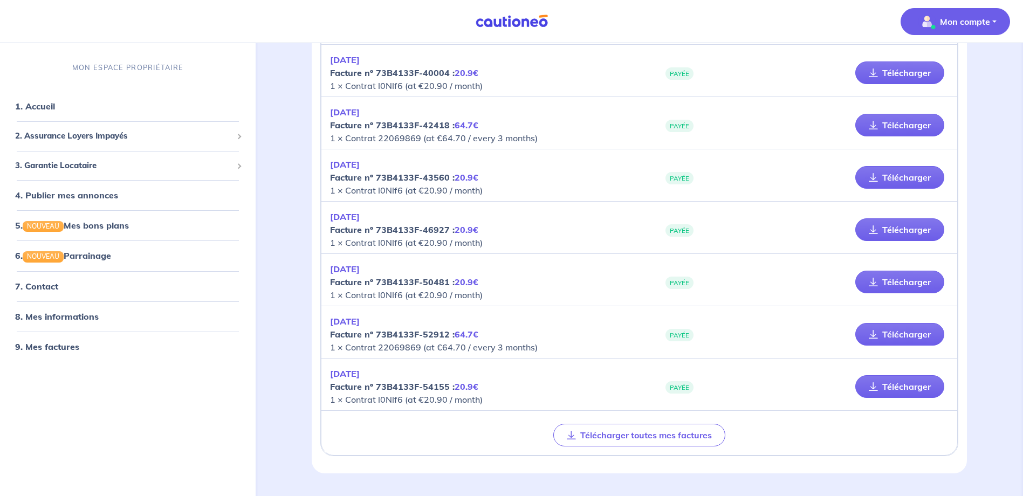
scroll to position [1464, 0]
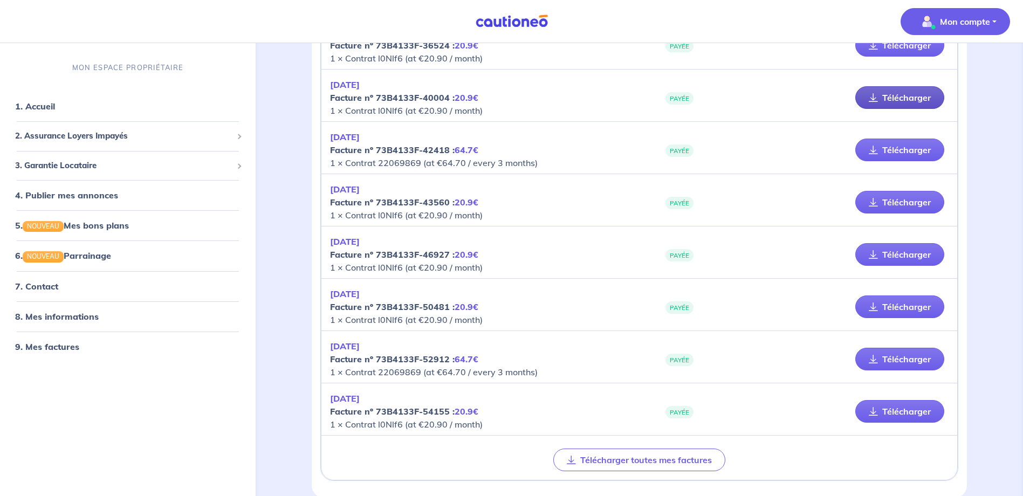
click at [890, 96] on link "Télécharger" at bounding box center [899, 97] width 89 height 23
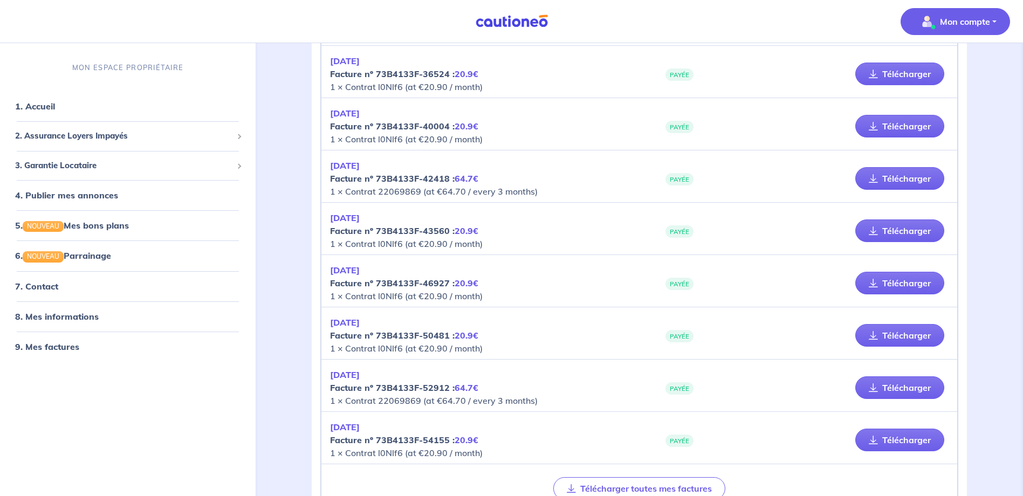
scroll to position [1410, 0]
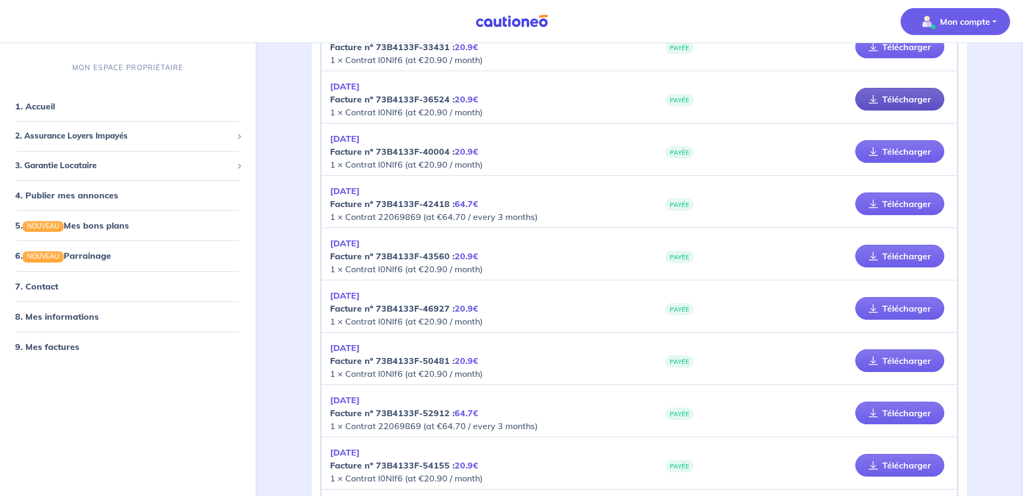
click at [891, 93] on link "Télécharger" at bounding box center [899, 99] width 89 height 23
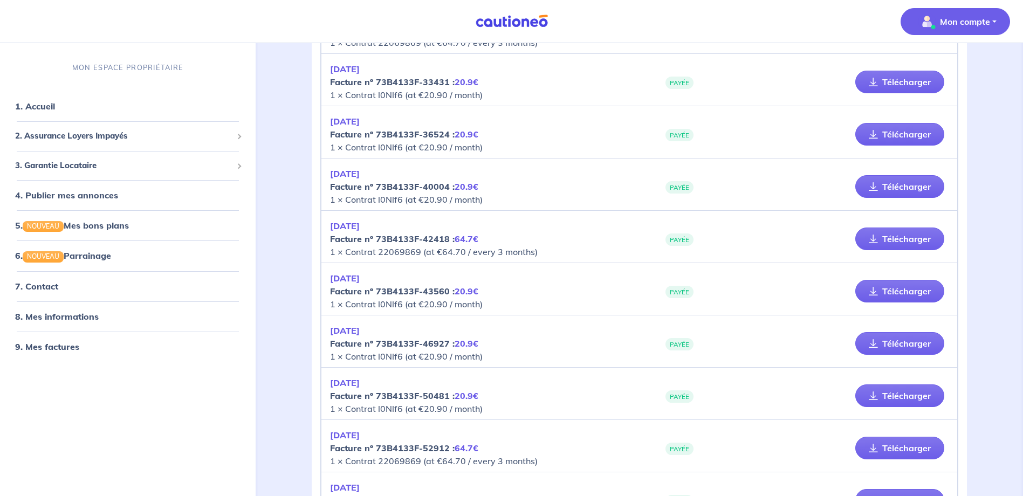
scroll to position [1356, 0]
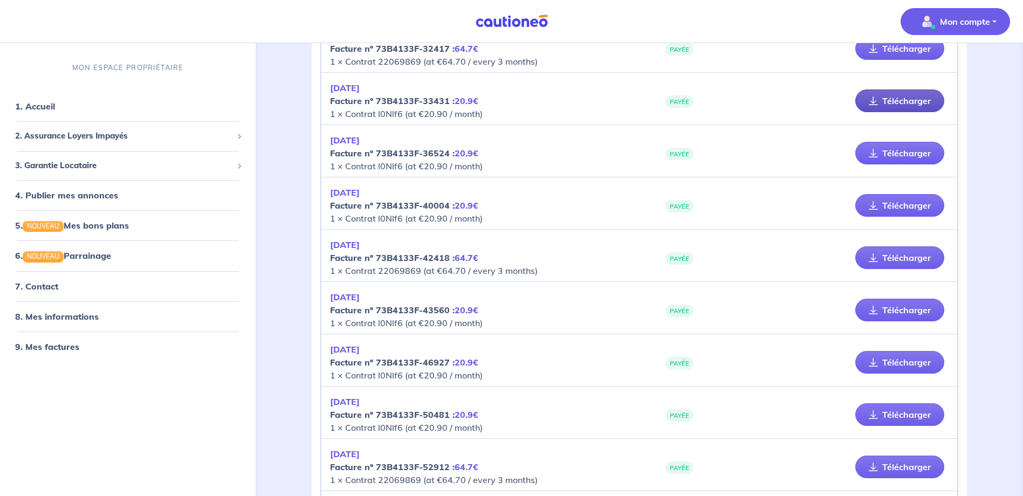
click at [916, 101] on link "Télécharger" at bounding box center [899, 100] width 89 height 23
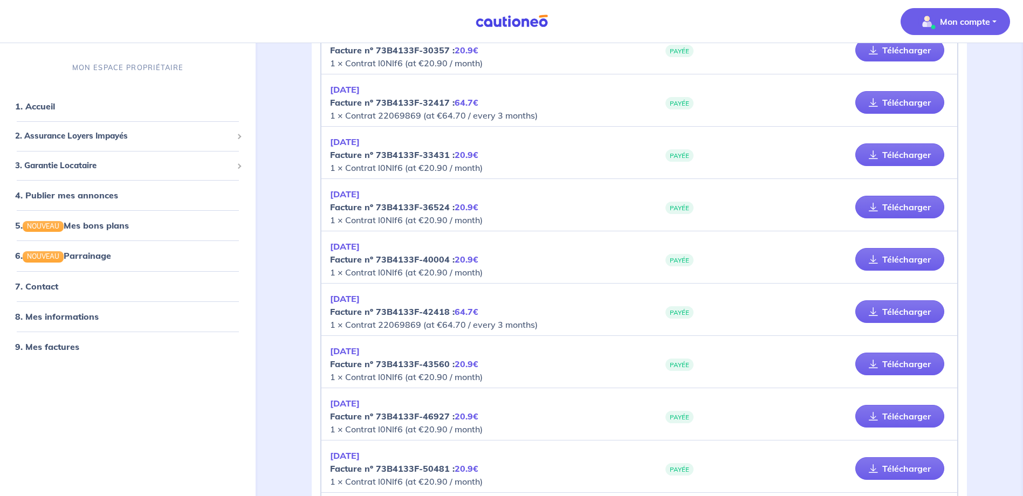
scroll to position [1249, 0]
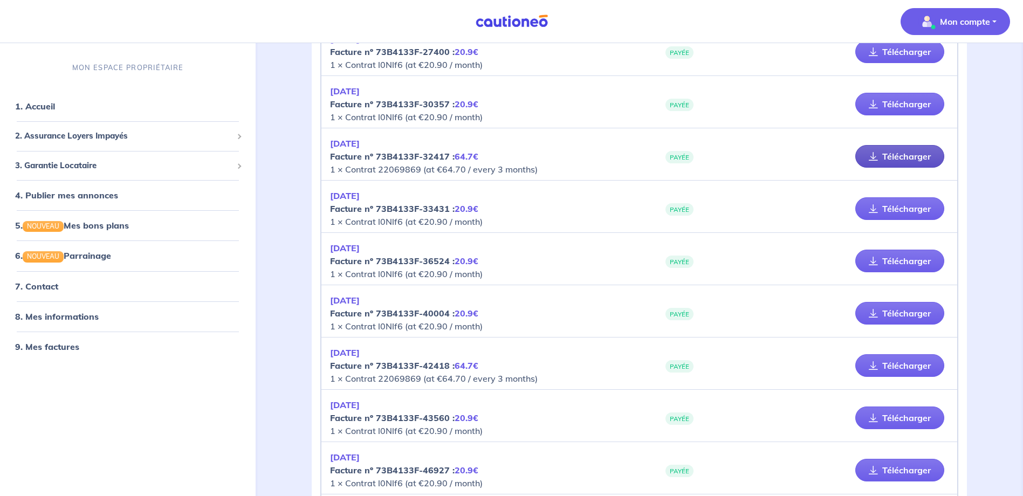
click at [894, 151] on link "Télécharger" at bounding box center [899, 156] width 89 height 23
